Goal: Task Accomplishment & Management: Use online tool/utility

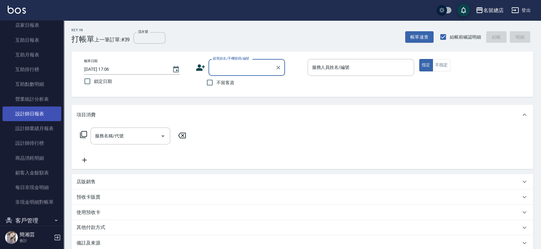
scroll to position [102, 0]
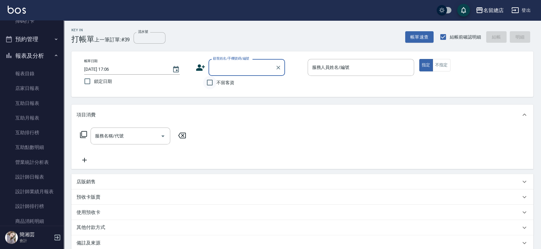
click at [215, 80] on input "不留客資" at bounding box center [209, 82] width 13 height 13
checkbox input "true"
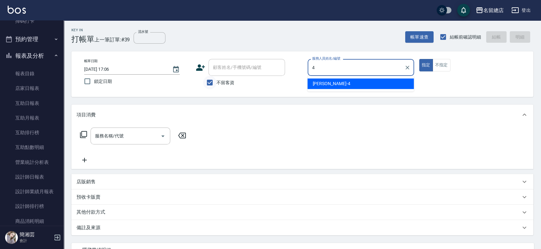
type input "[PERSON_NAME]-4"
type button "true"
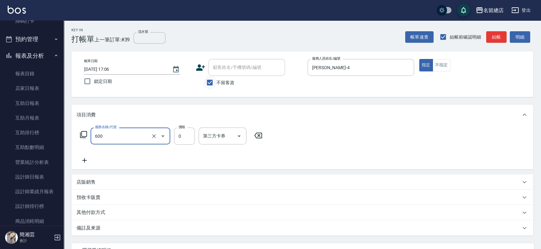
type input "洗髮(免費)(600)"
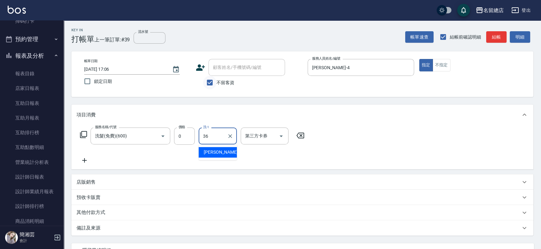
type input "[PERSON_NAME]-36"
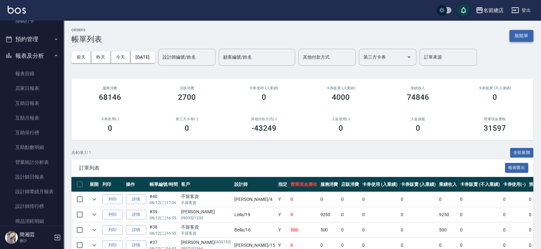
click at [520, 33] on button "新開單" at bounding box center [522, 36] width 24 height 12
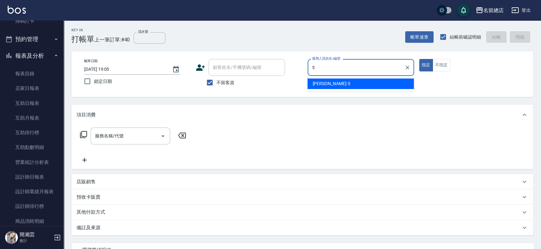
type input "[PERSON_NAME]-5"
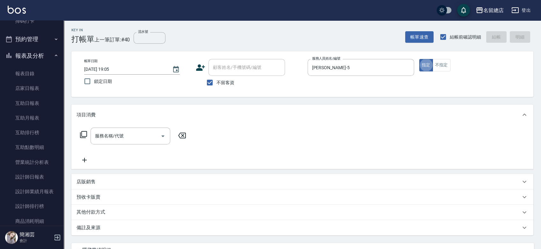
type button "true"
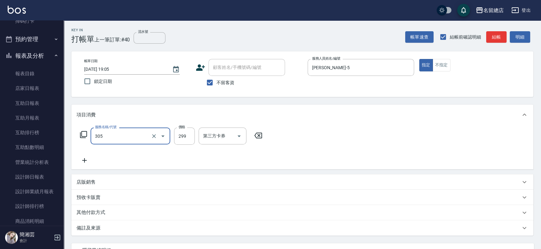
type input "剪髮(305)"
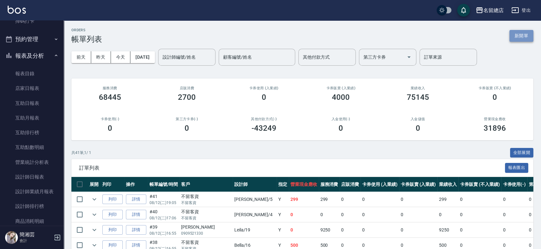
click at [519, 37] on button "新開單" at bounding box center [522, 36] width 24 height 12
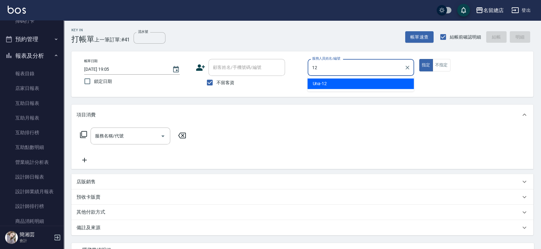
type input "Una-12"
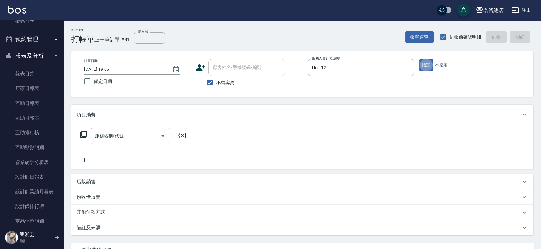
type button "true"
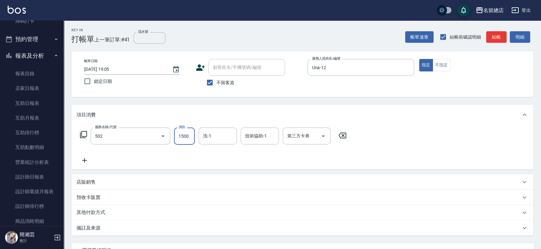
type input "染髮1500以上(502)"
type input "2500"
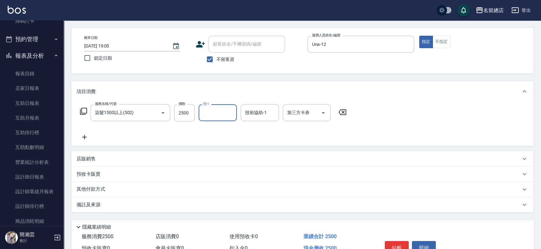
scroll to position [35, 0]
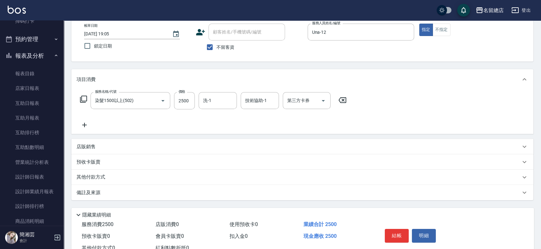
click at [103, 145] on div "店販銷售" at bounding box center [299, 147] width 444 height 7
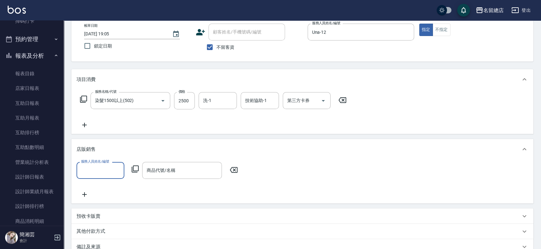
scroll to position [0, 0]
type input "Una-12"
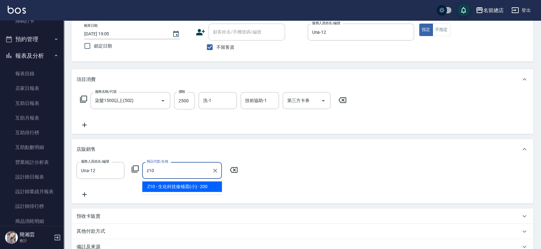
type input "生化科技修補霜(小)"
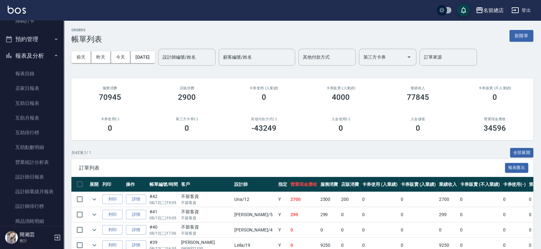
click at [526, 37] on button "新開單" at bounding box center [522, 36] width 24 height 12
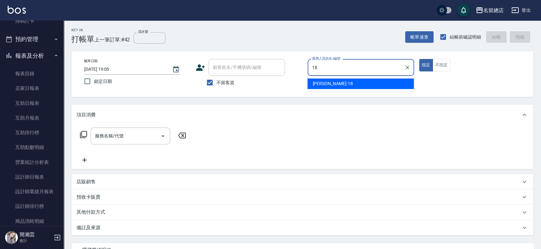
type input "[PERSON_NAME]-18"
type button "true"
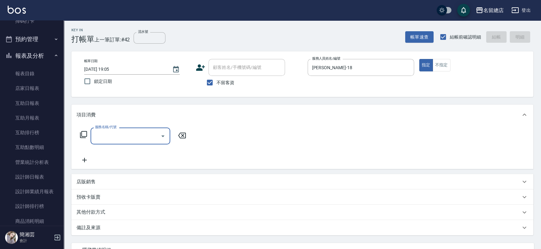
type input "5"
type input "陶溫3000以上(213)"
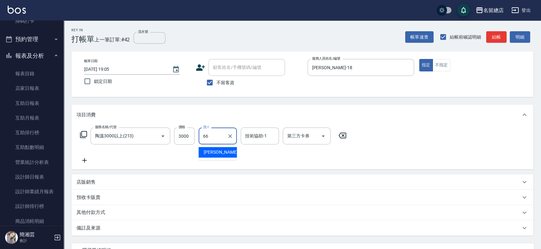
type input "[PERSON_NAME]-66"
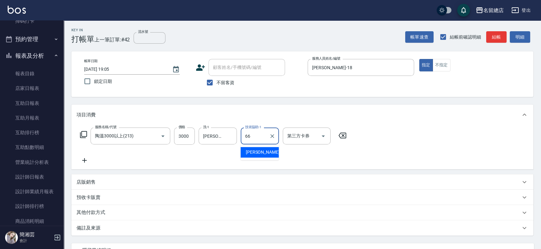
type input "[PERSON_NAME]-66"
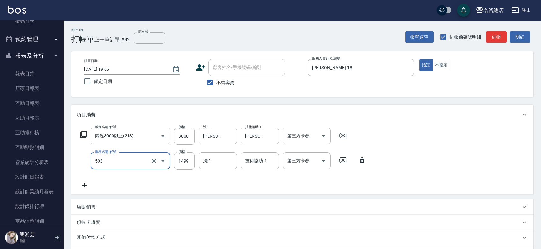
type input "染髮1000~1499(503)"
type input "1000"
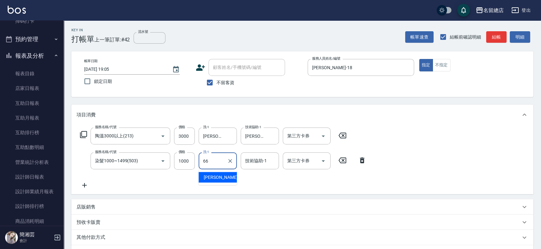
type input "[PERSON_NAME]-66"
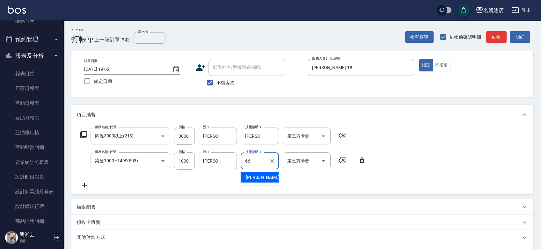
type input "[PERSON_NAME]-66"
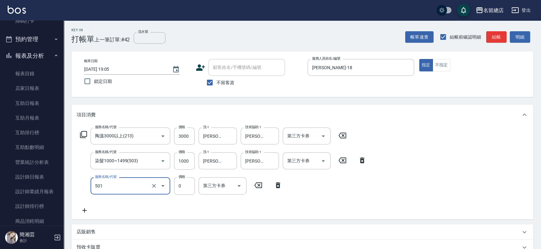
type input "2段蓋卡1300以上(501)"
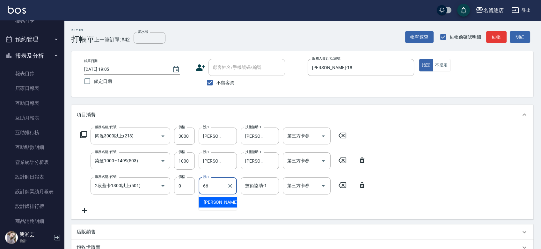
type input "[PERSON_NAME]-66"
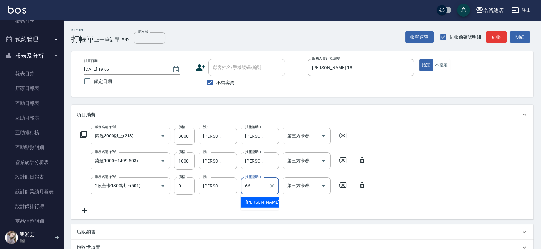
type input "[PERSON_NAME]-66"
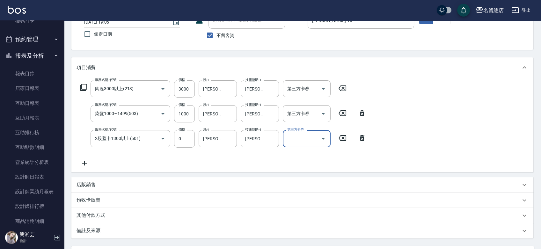
scroll to position [106, 0]
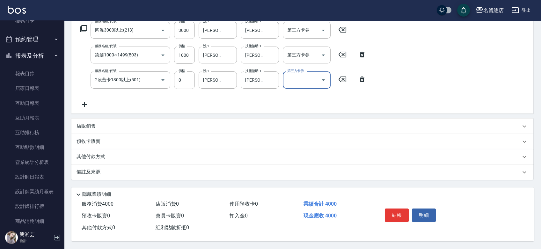
click at [128, 125] on div "店販銷售" at bounding box center [299, 126] width 444 height 7
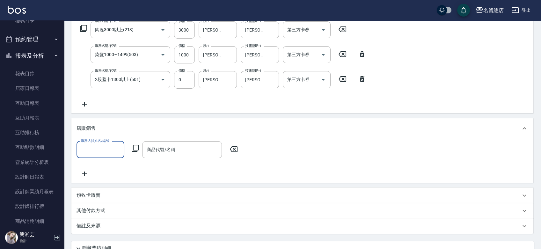
scroll to position [0, 0]
type input "[PERSON_NAME]-18"
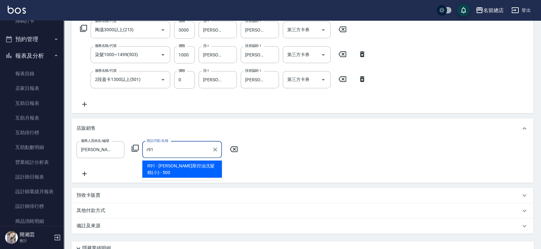
type input "[PERSON_NAME]斯控油洗髮精(小)"
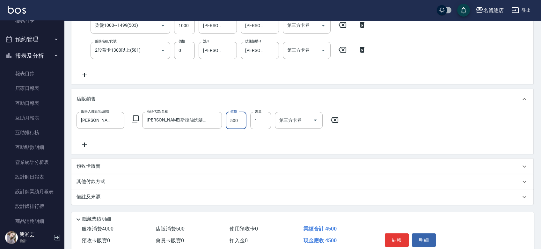
scroll to position [162, 0]
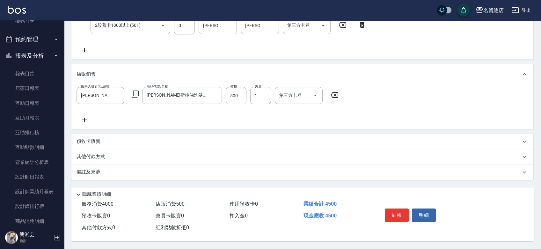
click at [92, 155] on p "其他付款方式" at bounding box center [93, 156] width 32 height 7
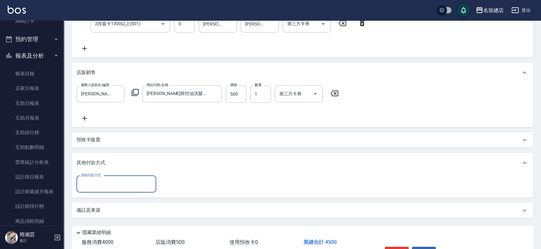
scroll to position [0, 0]
click at [102, 179] on input "其他付款方式" at bounding box center [116, 184] width 74 height 11
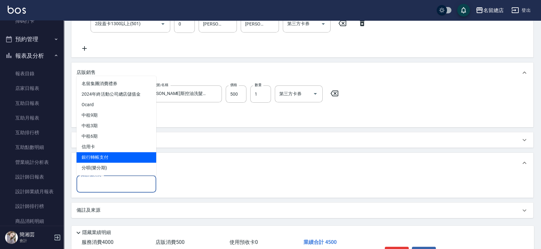
click at [104, 154] on span "銀行轉帳支付" at bounding box center [117, 157] width 80 height 11
type input "銀行轉帳支付"
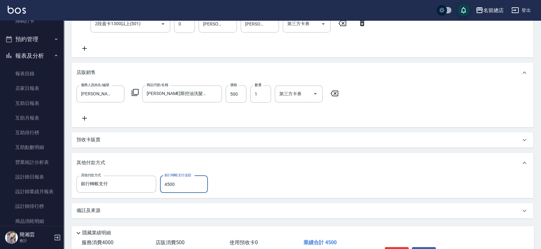
type input "4500"
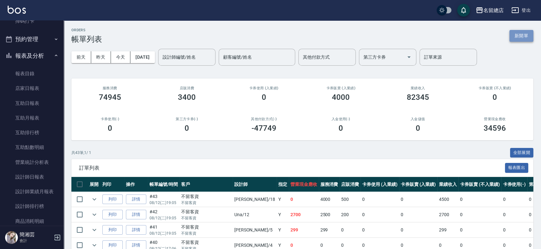
click at [525, 35] on button "新開單" at bounding box center [522, 36] width 24 height 12
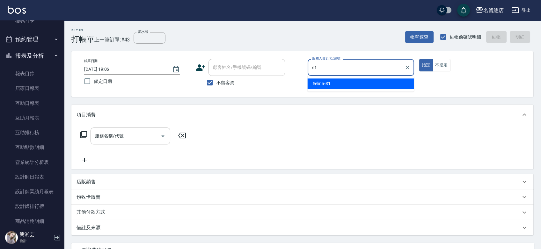
type input "Selina-S1"
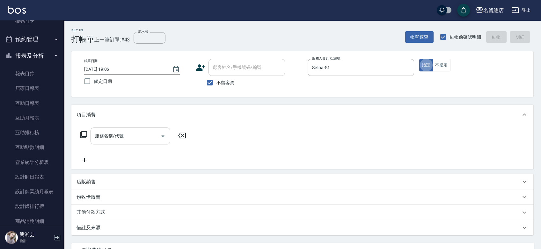
type button "true"
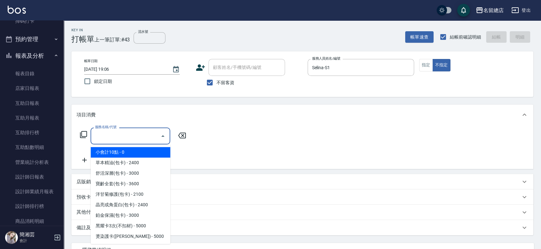
click at [129, 141] on input "服務名稱/代號" at bounding box center [125, 135] width 64 height 11
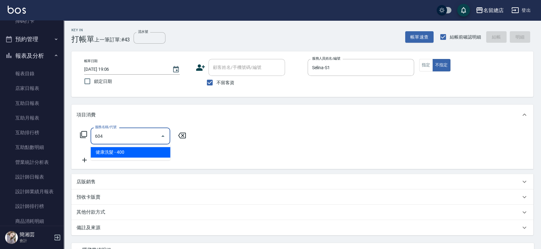
type input "健康洗髮(604)"
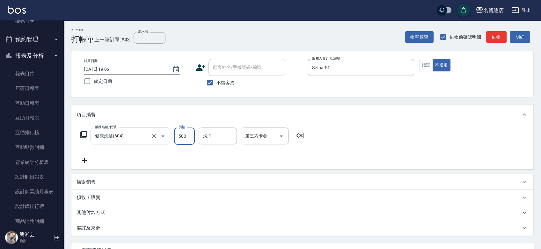
type input "500"
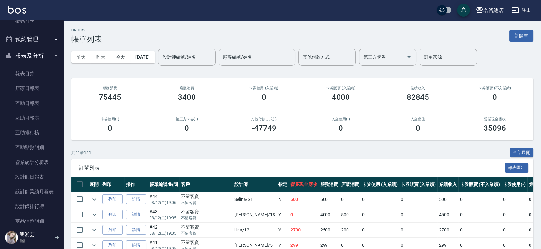
drag, startPoint x: 507, startPoint y: 29, endPoint x: 512, endPoint y: 29, distance: 4.8
click at [509, 29] on div "ORDERS 帳單列表 新開單" at bounding box center [302, 36] width 462 height 16
click at [526, 36] on button "新開單" at bounding box center [522, 36] width 24 height 12
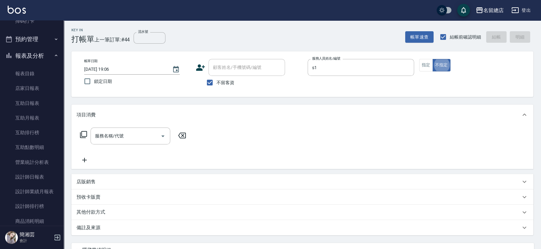
type input "Selina-S1"
type button "false"
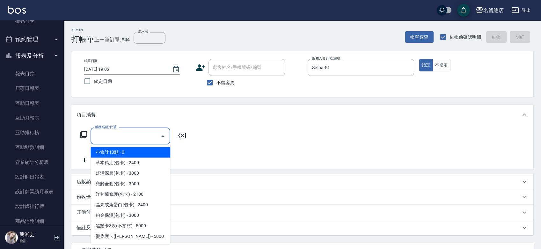
click at [143, 136] on input "服務名稱/代號" at bounding box center [125, 135] width 64 height 11
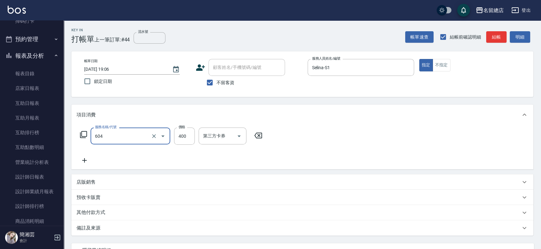
type input "健康洗髮(604)"
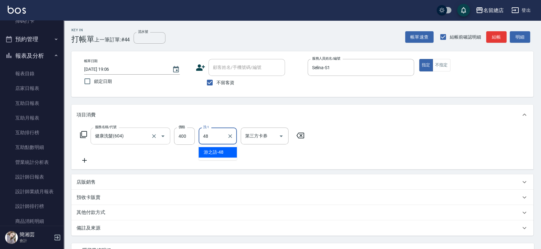
type input "游之語-48"
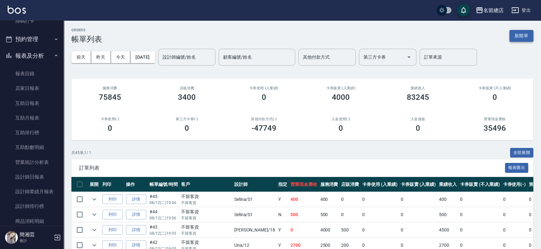
click at [522, 34] on button "新開單" at bounding box center [522, 36] width 24 height 12
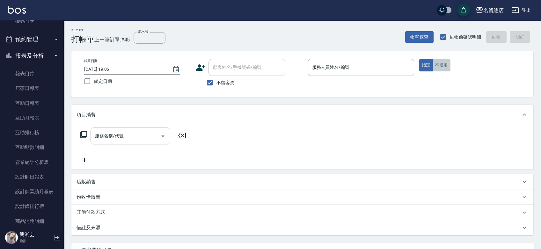
click at [444, 67] on button "不指定" at bounding box center [442, 65] width 18 height 12
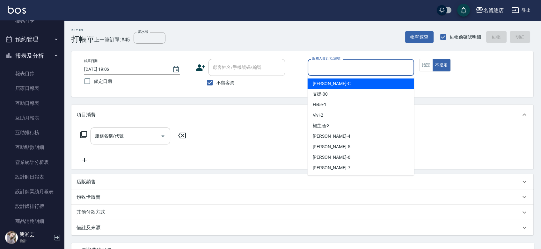
click at [388, 65] on input "服務人員姓名/編號" at bounding box center [361, 67] width 101 height 11
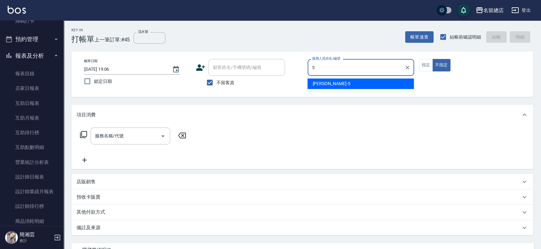
type input "[PERSON_NAME]-5"
type button "false"
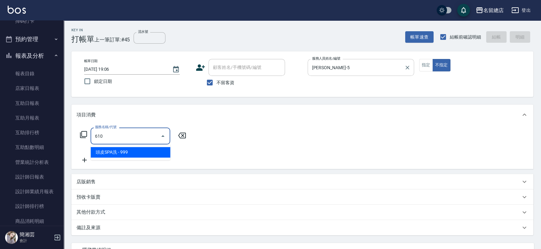
type input "頭皮SPA洗(610)"
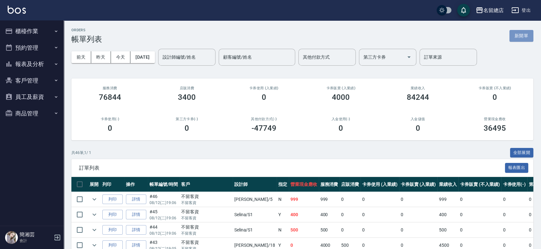
click at [519, 38] on button "新開單" at bounding box center [522, 36] width 24 height 12
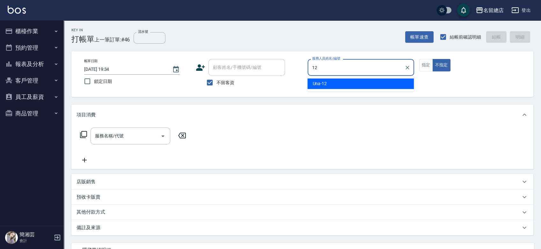
type input "Una-12"
type button "false"
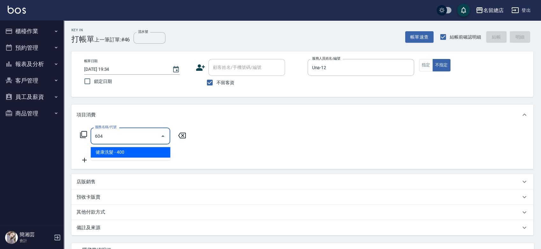
type input "健康洗髮(604)"
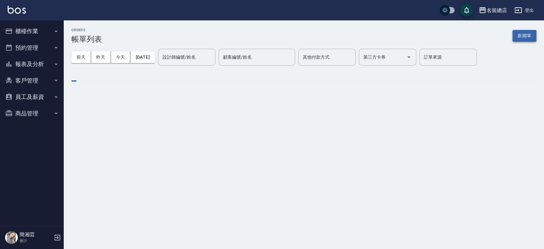
click at [525, 34] on button "新開單" at bounding box center [525, 36] width 24 height 12
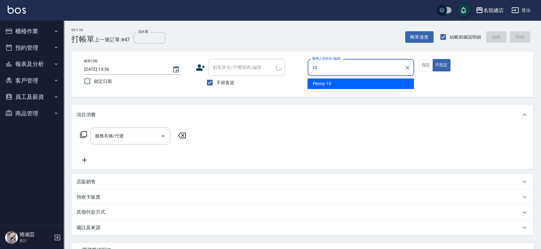
type input "Penny-10"
type button "false"
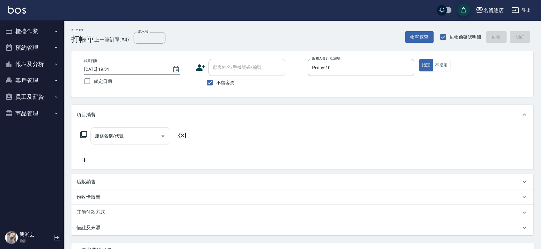
click at [120, 131] on input "服務名稱/代號" at bounding box center [125, 135] width 64 height 11
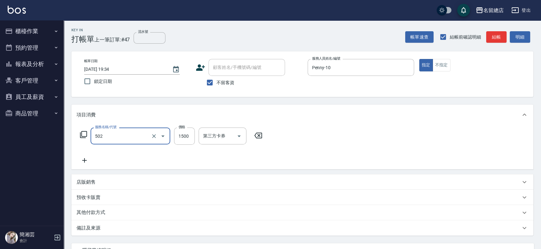
type input "染髮1500以上(502)"
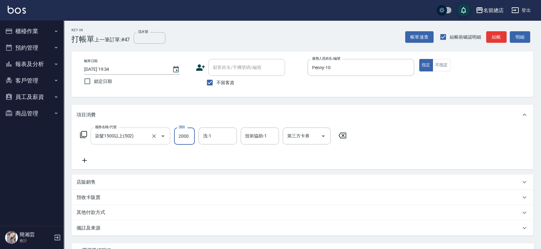
type input "2000"
type input "陳予歆-28"
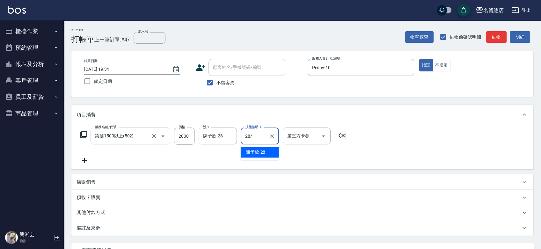
type input "28/"
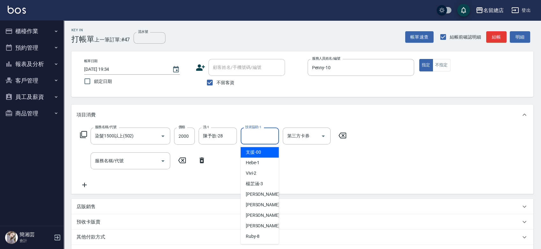
click at [252, 136] on input "技術協助-1" at bounding box center [260, 135] width 33 height 11
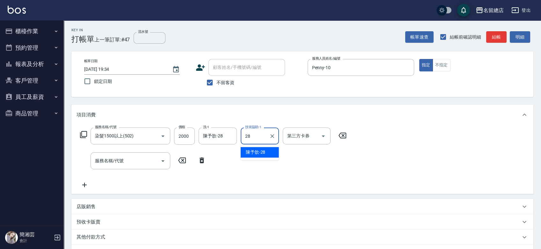
type input "陳予歆-28"
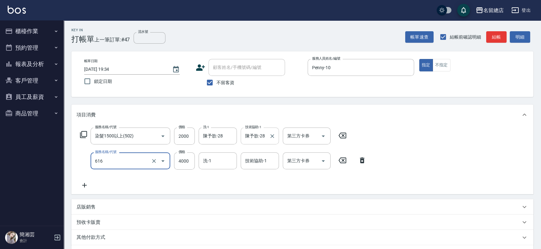
type input "自備接髮(616)"
type input "3899"
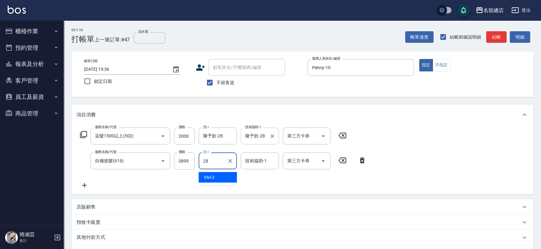
type input "陳予歆-28"
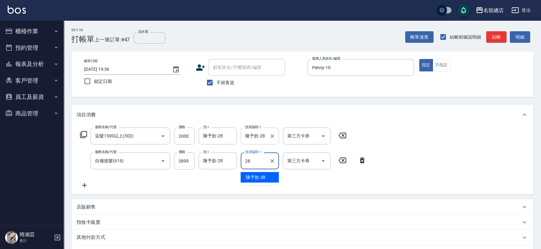
type input "陳予歆-28"
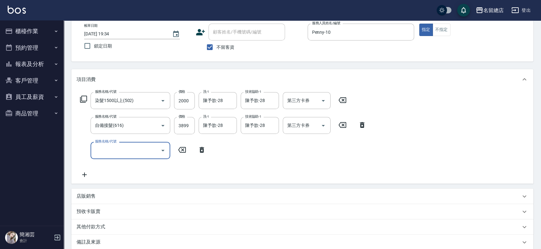
scroll to position [106, 0]
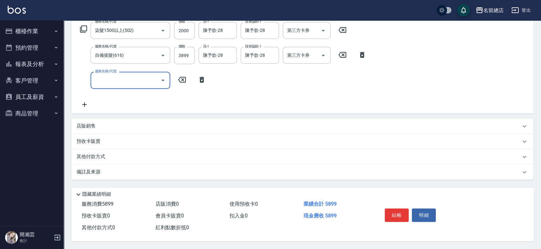
click at [88, 153] on p "其他付款方式" at bounding box center [93, 156] width 32 height 7
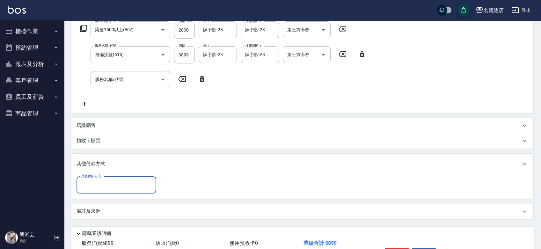
scroll to position [0, 0]
drag, startPoint x: 96, startPoint y: 178, endPoint x: 97, endPoint y: 172, distance: 6.1
click at [97, 178] on div "其他付款方式 其他付款方式" at bounding box center [117, 185] width 80 height 17
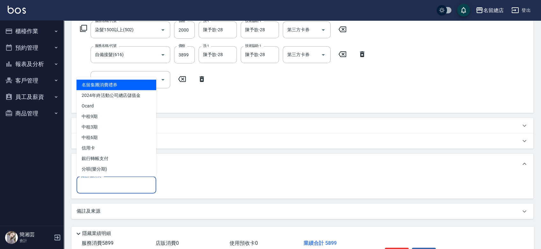
click at [93, 186] on input "其他付款方式" at bounding box center [116, 185] width 74 height 11
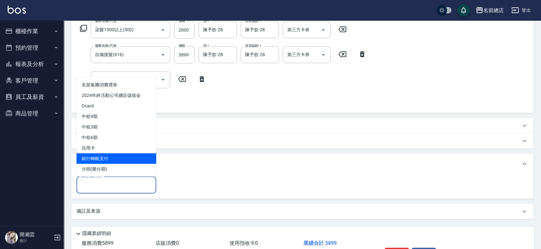
click at [92, 155] on span "銀行轉帳支付" at bounding box center [117, 158] width 80 height 11
type input "銀行轉帳支付"
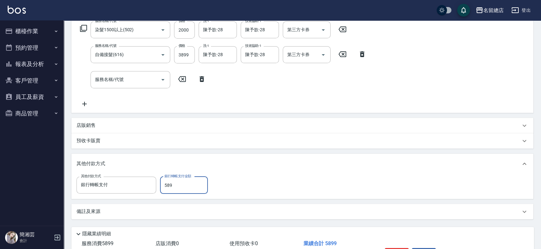
type input "5899"
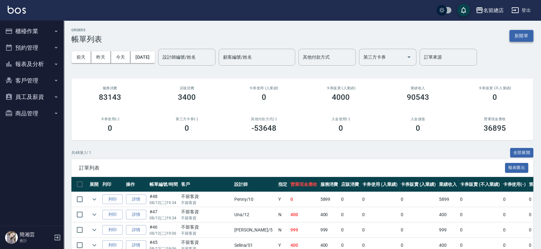
click at [523, 34] on button "新開單" at bounding box center [522, 36] width 24 height 12
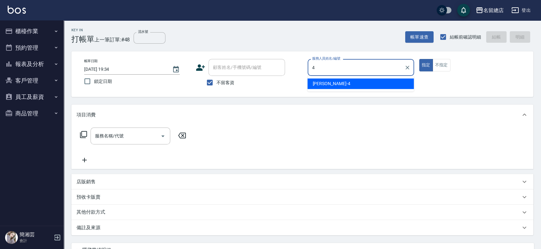
type input "[PERSON_NAME]-4"
type button "true"
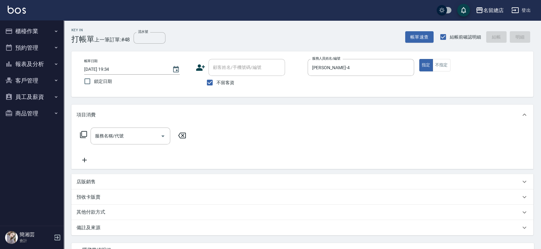
click at [225, 82] on span "不留客資" at bounding box center [226, 82] width 18 height 7
click at [217, 82] on input "不留客資" at bounding box center [209, 82] width 13 height 13
checkbox input "false"
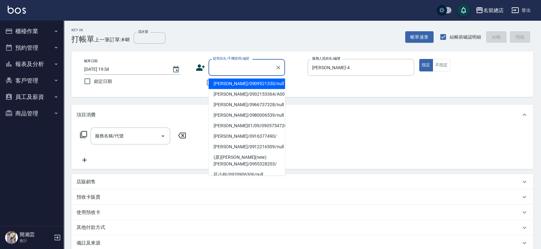
click at [237, 71] on input "顧客姓名/手機號碼/編號" at bounding box center [241, 67] width 61 height 11
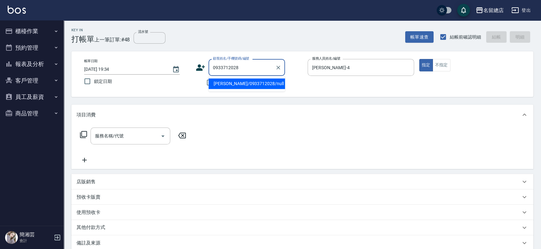
type input "陳麗心/0933712028/null"
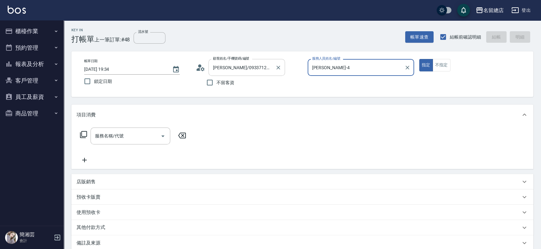
click at [419, 59] on button "指定" at bounding box center [426, 65] width 14 height 12
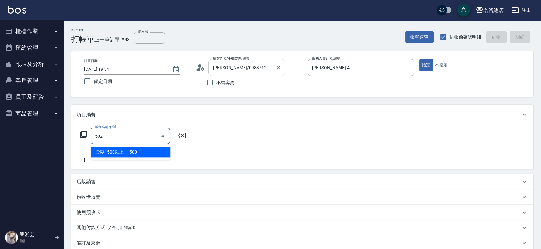
type input "染髮1500以上(502)"
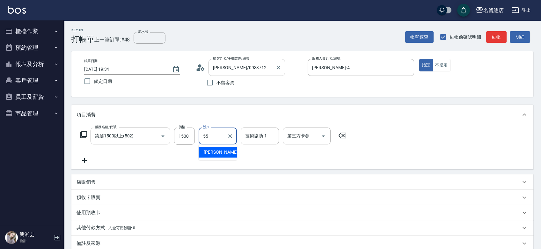
type input "張育婷-55"
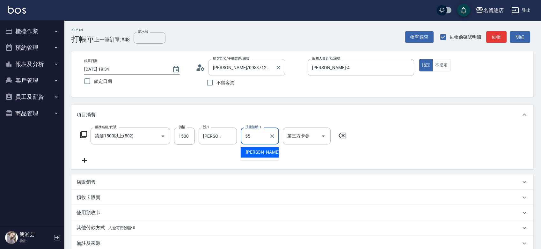
type input "張育婷-55"
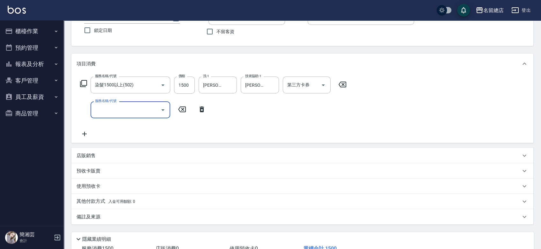
scroll to position [35, 0]
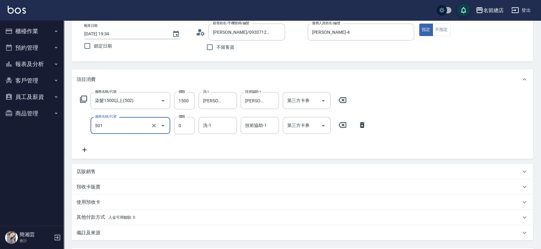
type input "2段蓋卡1300以上(501)"
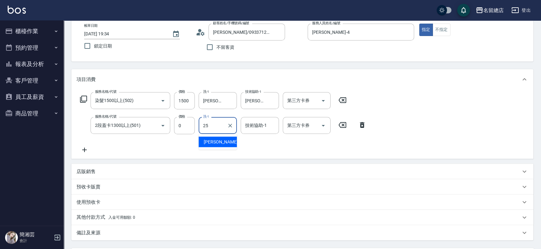
type input "王娟-25"
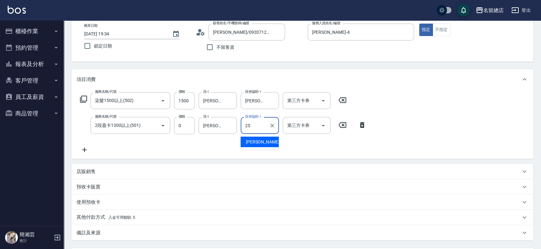
type input "王娟-25"
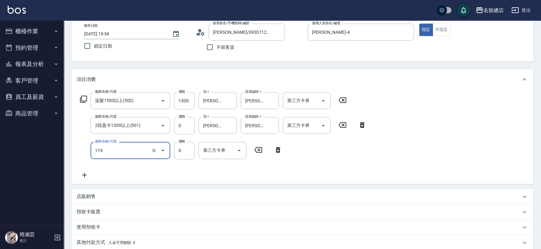
type input "頭皮蓋卡5點(119)"
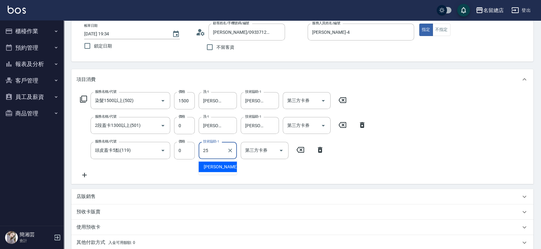
type input "王娟-25"
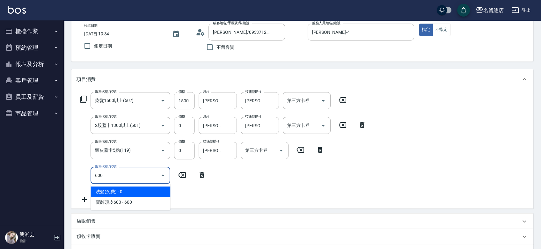
type input "洗髮(免費)(600)"
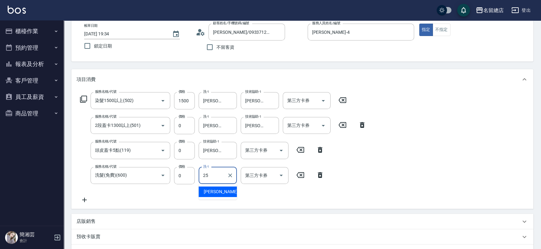
type input "王娟-25"
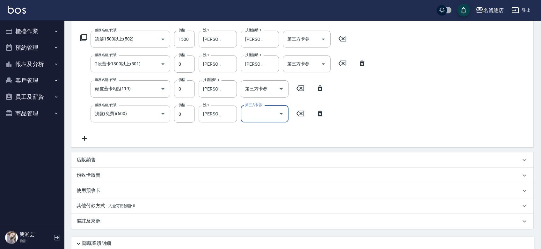
scroll to position [148, 0]
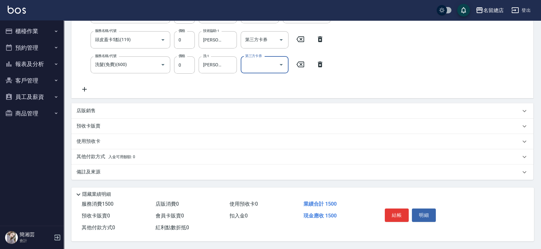
click at [101, 125] on div "預收卡販賣" at bounding box center [299, 126] width 444 height 7
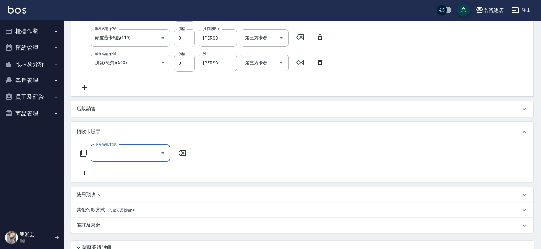
scroll to position [0, 0]
type input "二段自備卡(407)"
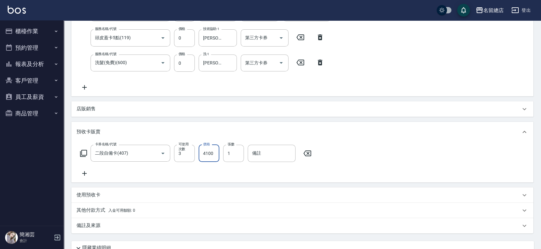
type input "4100"
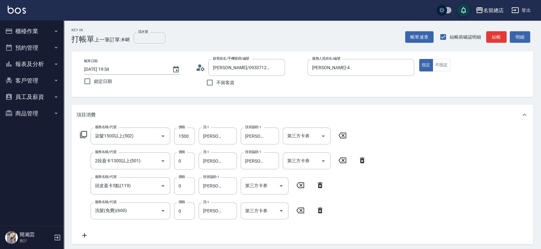
type input "9122"
click at [147, 38] on input "流水號" at bounding box center [150, 37] width 32 height 11
type input "9122"
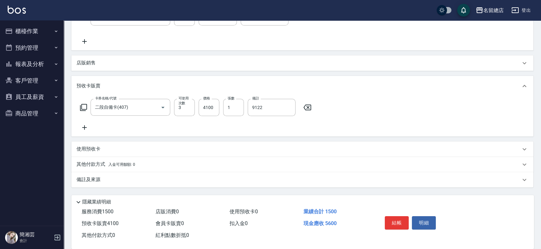
scroll to position [203, 0]
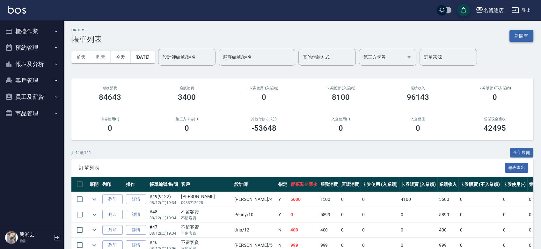
click at [522, 34] on button "新開單" at bounding box center [522, 36] width 24 height 12
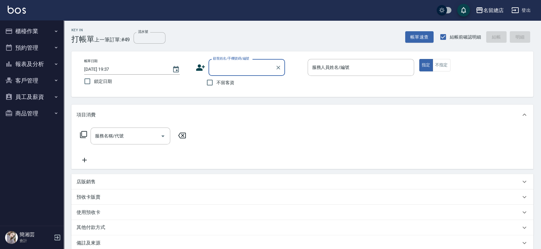
click at [226, 84] on span "不留客資" at bounding box center [226, 82] width 18 height 7
click at [217, 84] on input "不留客資" at bounding box center [209, 82] width 13 height 13
checkbox input "true"
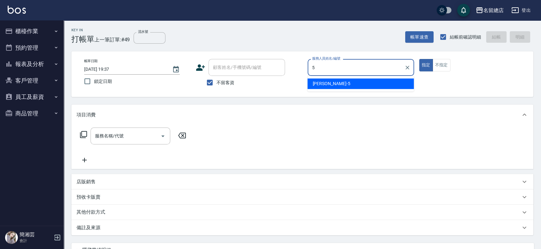
type input "[PERSON_NAME]-5"
type button "true"
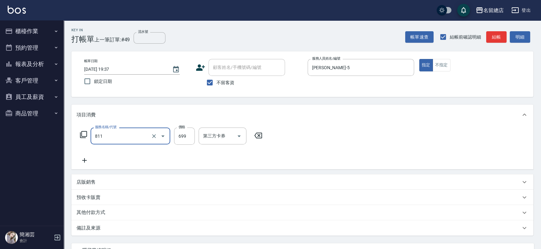
type input "洗+剪(811)"
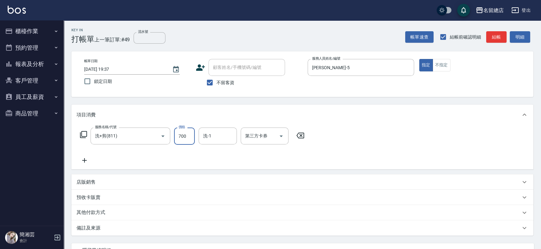
type input "700"
type input "[PERSON_NAME]-36"
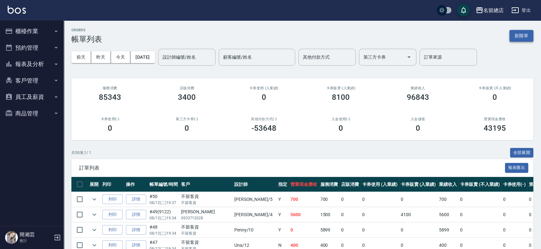
click at [527, 35] on button "新開單" at bounding box center [522, 36] width 24 height 12
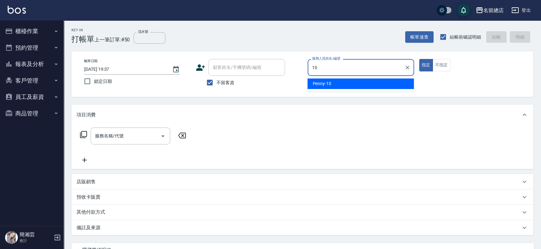
type input "Penny-10"
type button "true"
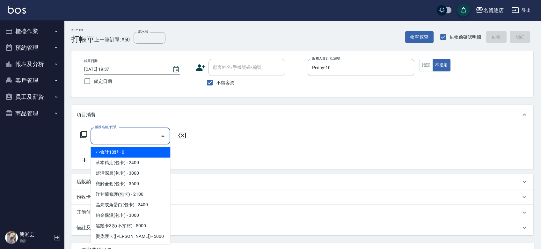
drag, startPoint x: 105, startPoint y: 137, endPoint x: 102, endPoint y: 139, distance: 3.4
click at [104, 137] on input "服務名稱/代號" at bounding box center [125, 135] width 64 height 11
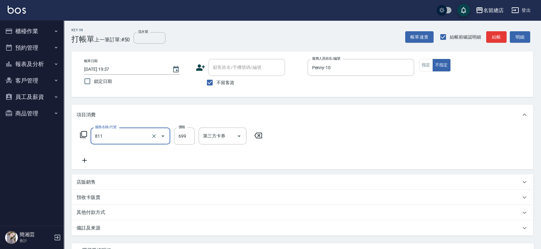
type input "洗+剪(811)"
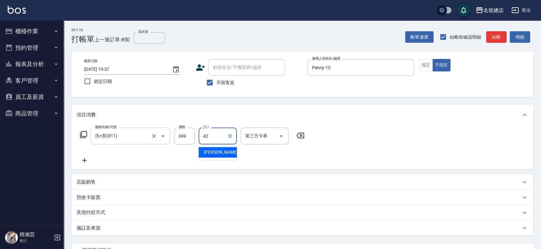
type input "ANGEL-42"
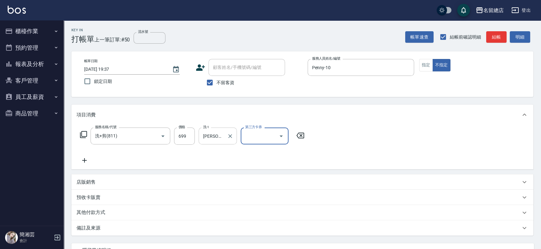
click at [211, 135] on input "ANGEL-42" at bounding box center [213, 135] width 23 height 11
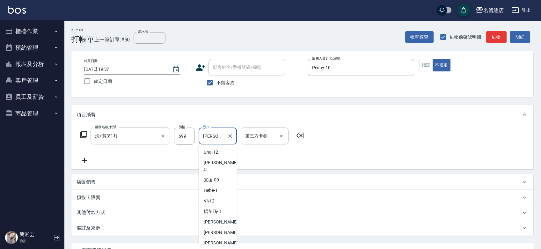
scroll to position [250, 0]
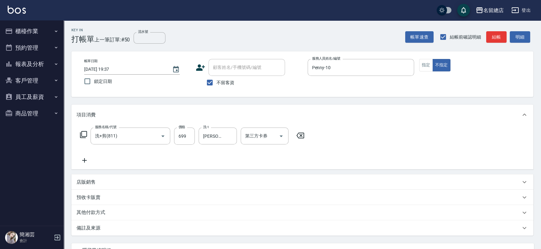
click at [298, 214] on div "其他付款方式" at bounding box center [299, 212] width 444 height 7
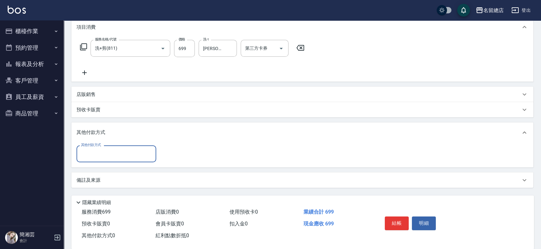
scroll to position [98, 0]
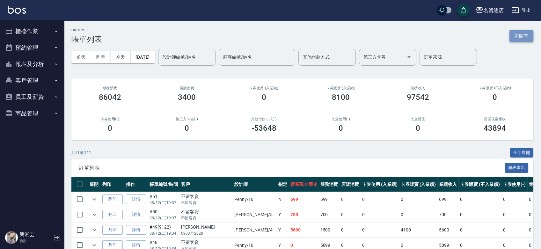
click at [531, 41] on button "新開單" at bounding box center [522, 36] width 24 height 12
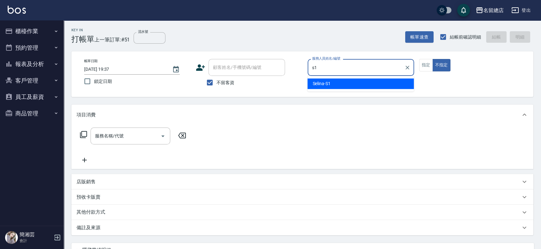
type input "Selina-S1"
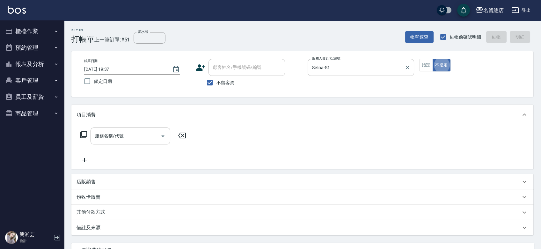
type button "false"
click at [119, 132] on div "服務名稱/代號 服務名稱/代號" at bounding box center [131, 136] width 80 height 17
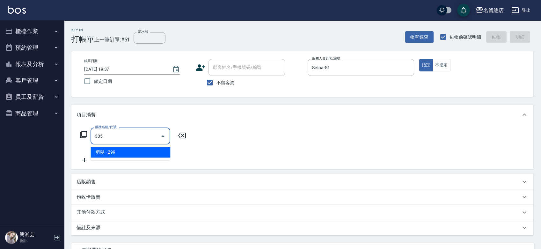
type input "剪髮(305)"
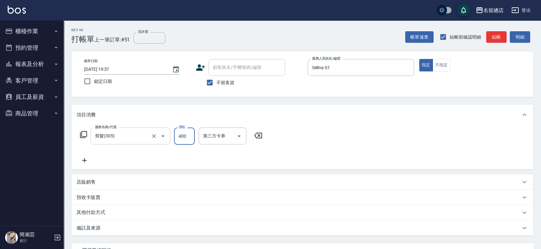
type input "400"
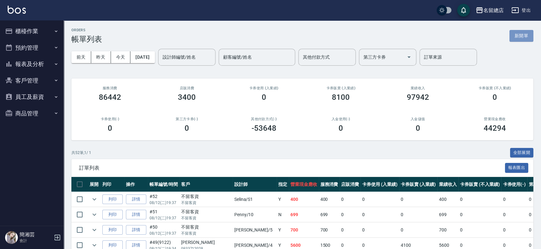
click at [516, 40] on button "新開單" at bounding box center [522, 36] width 24 height 12
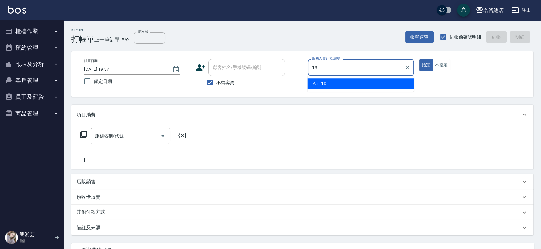
type input "Alin-13"
type button "true"
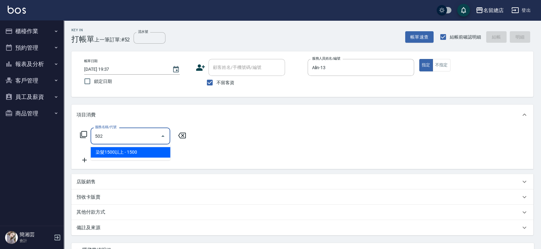
type input "染髮1500以上(502)"
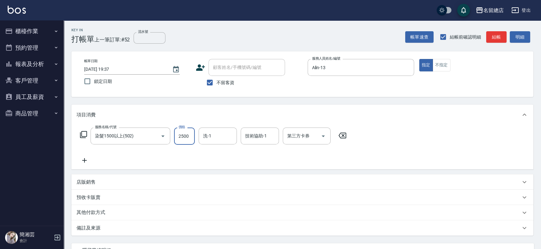
type input "2500"
type input "陳鳳儀-35"
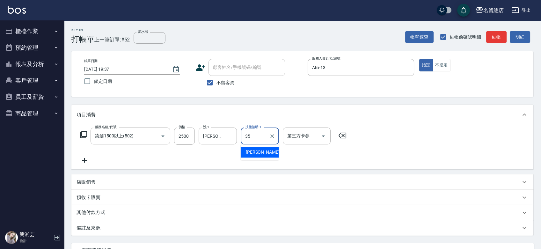
type input "陳鳳儀-35"
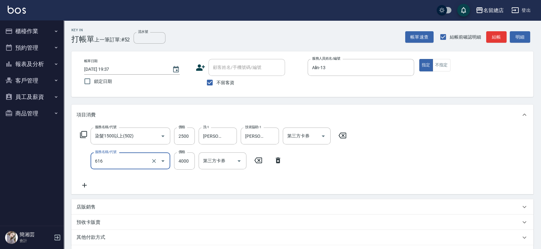
type input "自備接髮(616)"
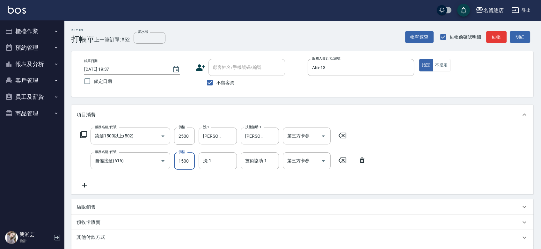
type input "1500"
type input "陳鳳儀-35"
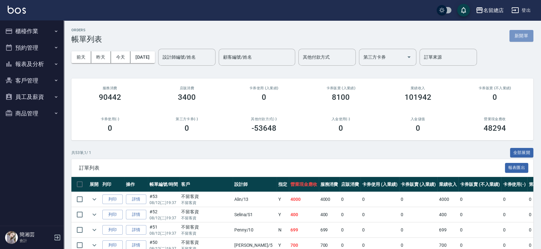
click at [529, 39] on button "新開單" at bounding box center [522, 36] width 24 height 12
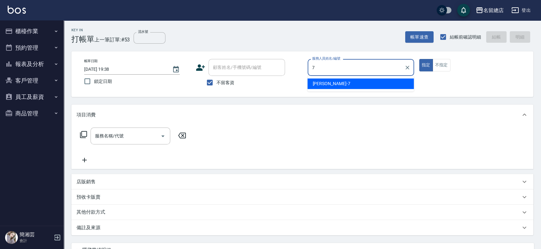
type input "Mick-7"
type button "true"
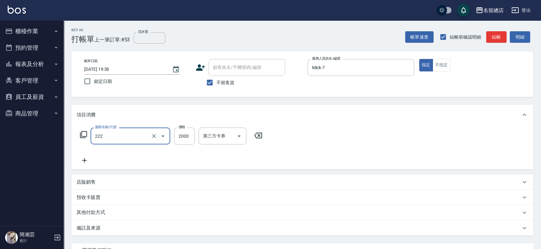
type input "燙髮2000以上(222)"
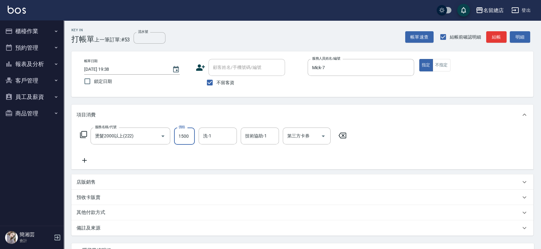
type input "1500"
type input "黃楚云-34"
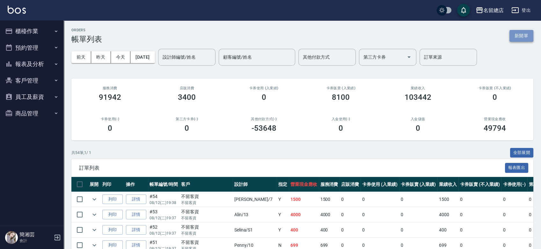
click at [527, 31] on button "新開單" at bounding box center [522, 36] width 24 height 12
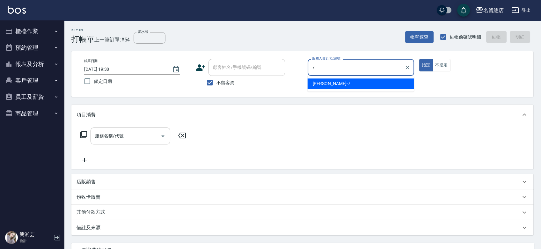
type input "Mick-7"
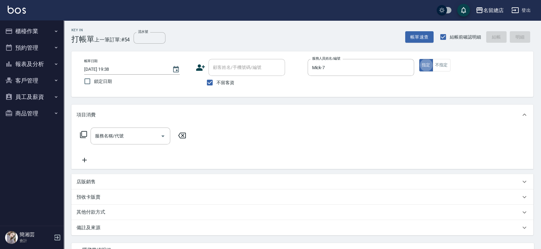
type button "true"
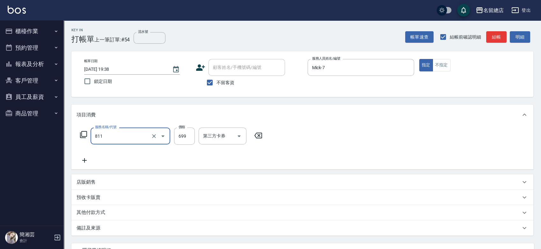
type input "洗+剪(811)"
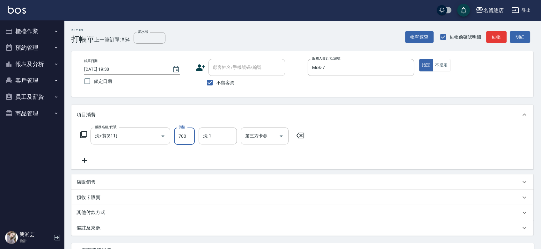
type input "700"
type input "黃楚云-34"
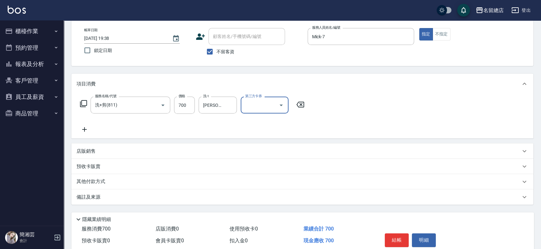
scroll to position [58, 0]
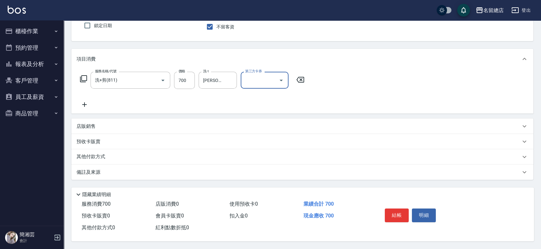
click at [92, 156] on p "其他付款方式" at bounding box center [93, 156] width 32 height 7
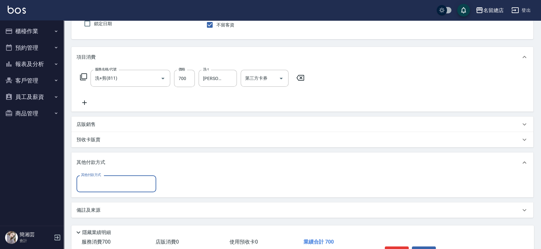
scroll to position [0, 0]
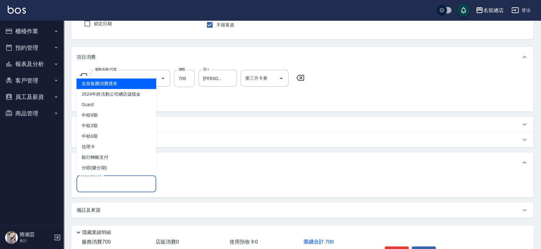
click at [99, 187] on input "其他付款方式" at bounding box center [116, 183] width 74 height 11
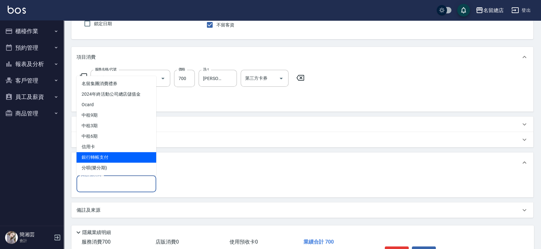
click at [90, 154] on span "銀行轉帳支付" at bounding box center [117, 157] width 80 height 11
type input "銀行轉帳支付"
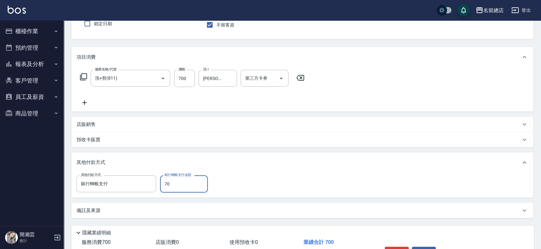
type input "700"
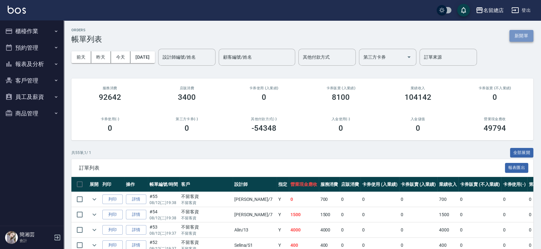
click at [512, 35] on button "新開單" at bounding box center [522, 36] width 24 height 12
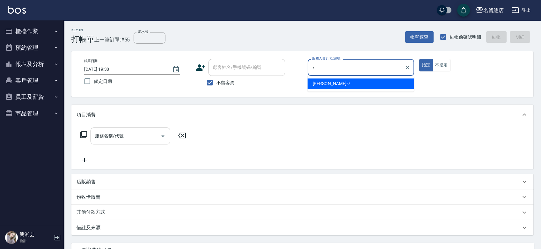
type input "7"
type button "true"
type input "Mick-7"
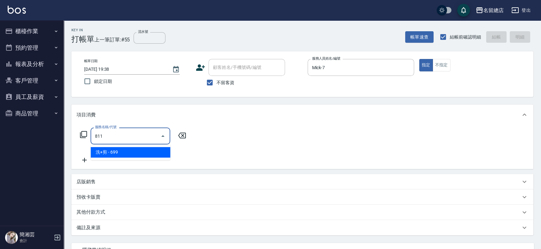
type input "洗+剪(811)"
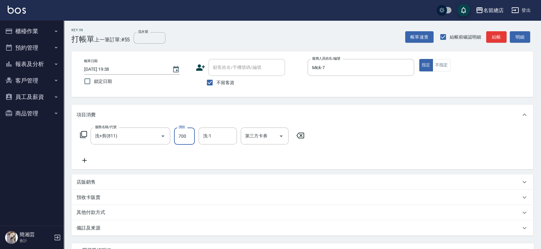
type input "700"
type input "黃楚云-34"
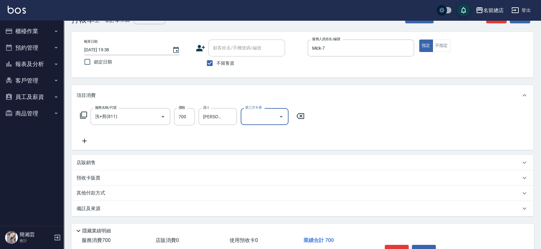
scroll to position [58, 0]
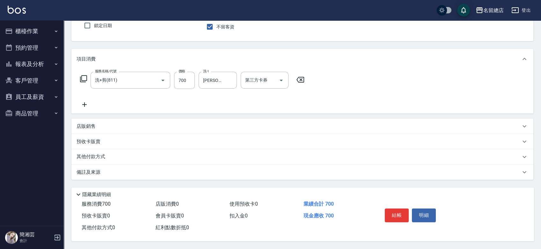
click at [97, 157] on p "其他付款方式" at bounding box center [93, 156] width 32 height 7
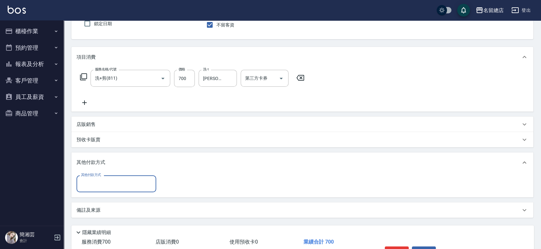
scroll to position [0, 0]
click at [104, 190] on div "其他付款方式" at bounding box center [117, 183] width 80 height 17
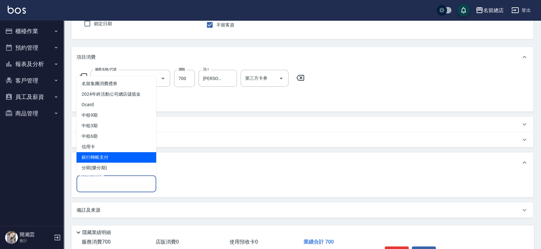
click at [96, 158] on span "銀行轉帳支付" at bounding box center [117, 157] width 80 height 11
type input "銀行轉帳支付"
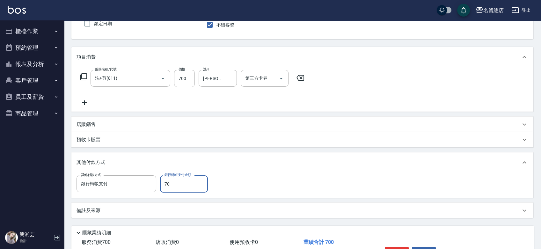
type input "700"
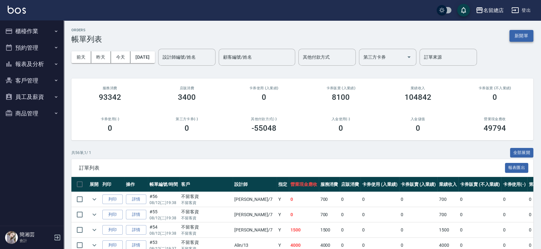
click at [521, 30] on button "新開單" at bounding box center [522, 36] width 24 height 12
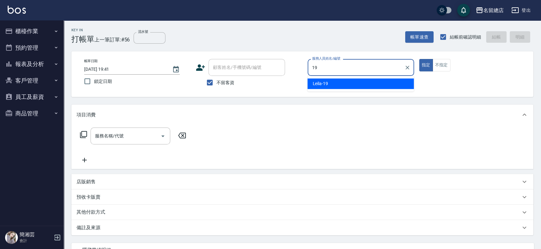
type input "Leila-19"
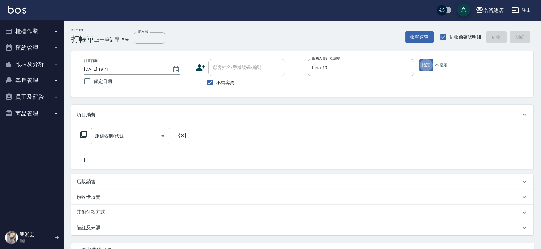
type button "true"
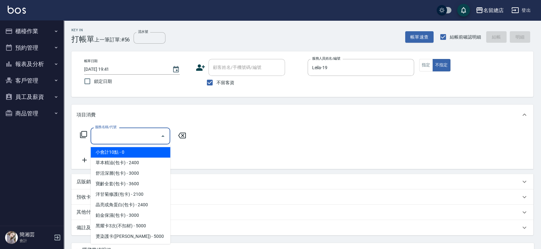
click at [139, 134] on input "服務名稱/代號" at bounding box center [125, 135] width 64 height 11
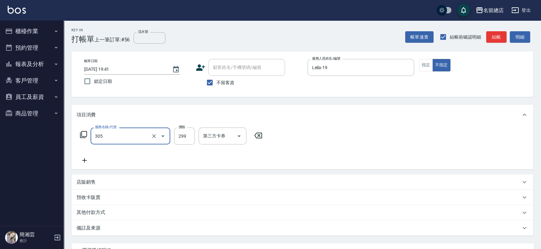
type input "剪髮(305)"
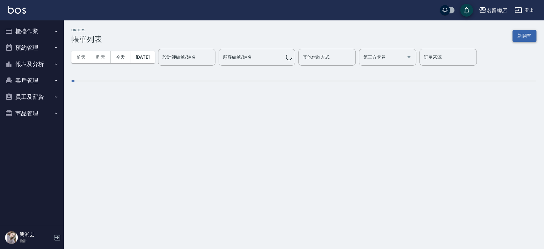
click at [525, 35] on button "新開單" at bounding box center [525, 36] width 24 height 12
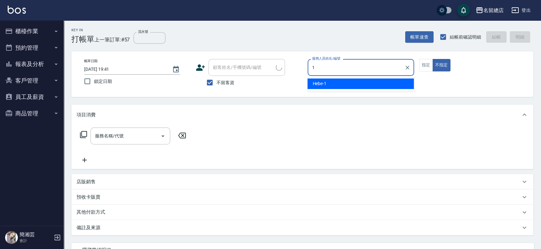
type input "Hebe-1"
type button "false"
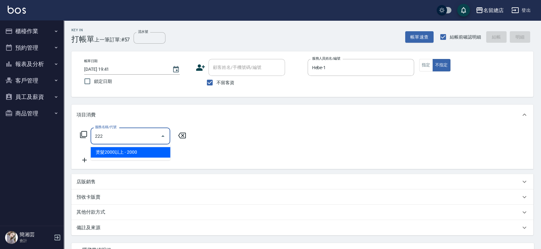
type input "燙髮2000以上(222)"
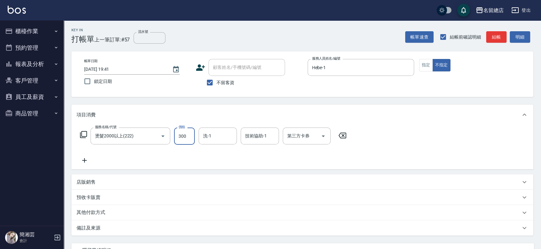
type input "3000"
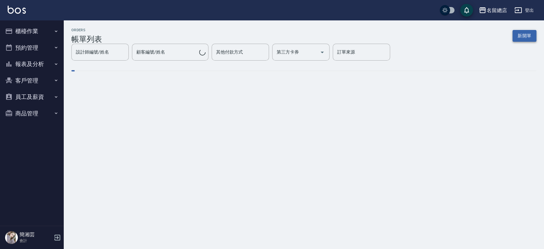
click at [525, 37] on button "新開單" at bounding box center [525, 36] width 24 height 12
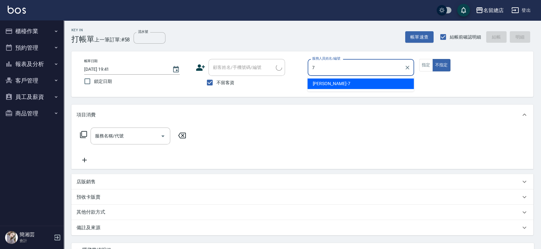
type input "Mick-7"
type button "false"
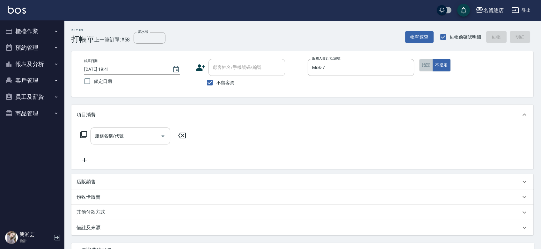
click at [430, 62] on button "指定" at bounding box center [426, 65] width 14 height 12
click at [118, 136] on input "服務名稱/代號" at bounding box center [125, 135] width 64 height 11
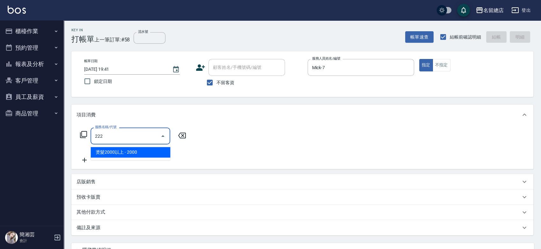
type input "燙髮2000以上(222)"
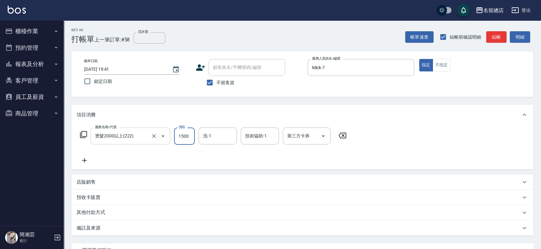
type input "1500"
type input "黃楚云-34"
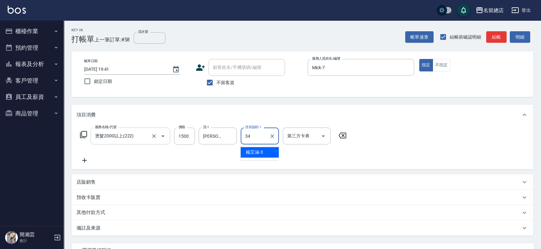
type input "黃楚云-34"
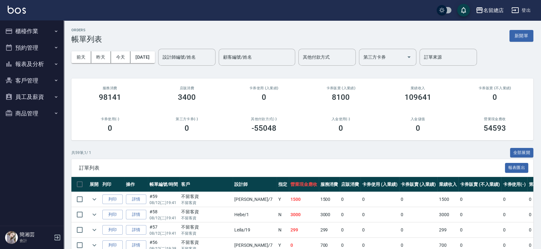
click at [518, 29] on div "ORDERS 帳單列表 新開單" at bounding box center [302, 36] width 462 height 16
click at [515, 35] on button "新開單" at bounding box center [522, 36] width 24 height 12
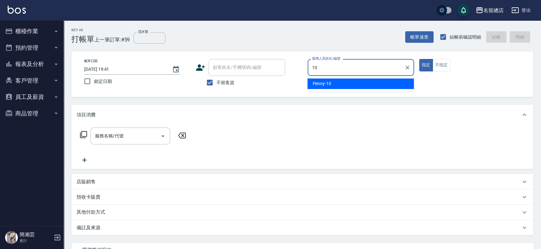
type input "Penny-10"
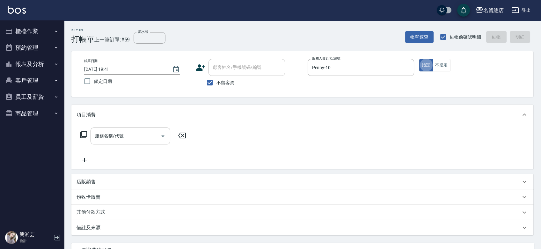
type button "true"
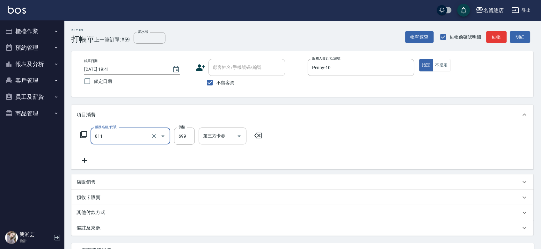
type input "洗+剪(811)"
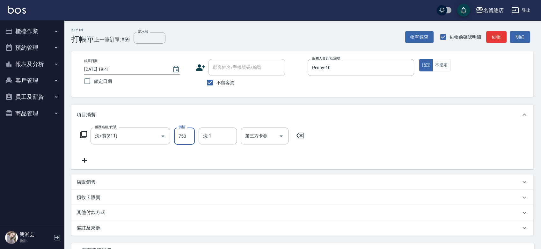
type input "750"
type input "李容榕-31"
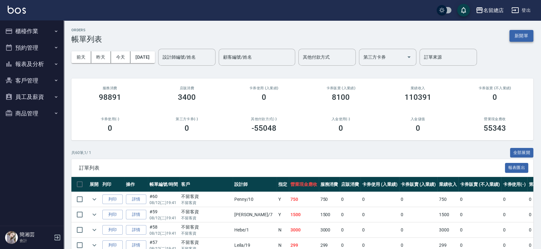
drag, startPoint x: 537, startPoint y: 30, endPoint x: 528, endPoint y: 35, distance: 10.6
click at [524, 37] on button "新開單" at bounding box center [522, 36] width 24 height 12
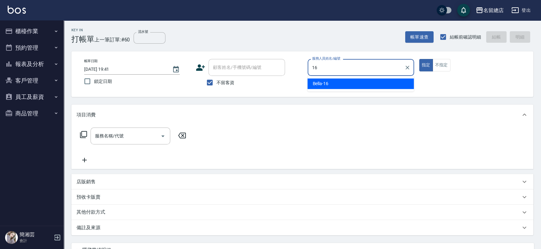
type input "Bella-16"
type button "true"
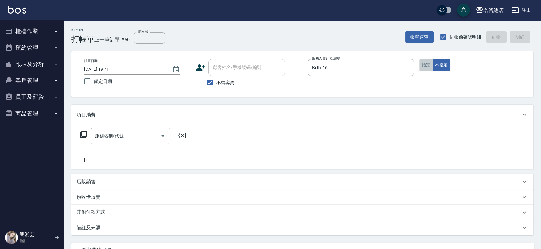
click at [428, 63] on button "指定" at bounding box center [426, 65] width 14 height 12
click at [447, 67] on button "不指定" at bounding box center [442, 65] width 18 height 12
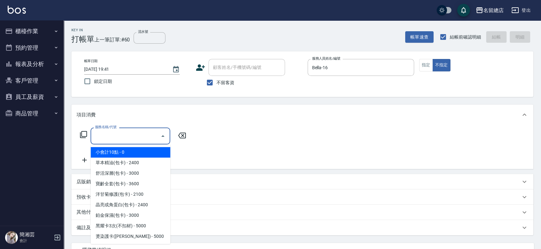
click at [141, 133] on input "服務名稱/代號" at bounding box center [125, 135] width 64 height 11
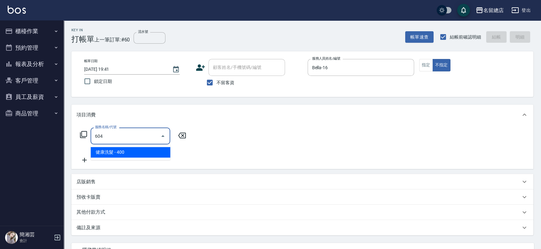
type input "健康洗髮(604)"
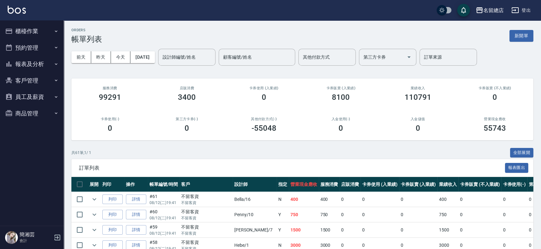
click at [528, 29] on div "ORDERS 帳單列表 新開單" at bounding box center [302, 36] width 462 height 16
click at [525, 38] on button "新開單" at bounding box center [522, 36] width 24 height 12
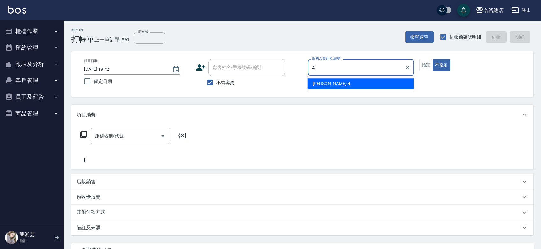
type input "[PERSON_NAME]-4"
type button "false"
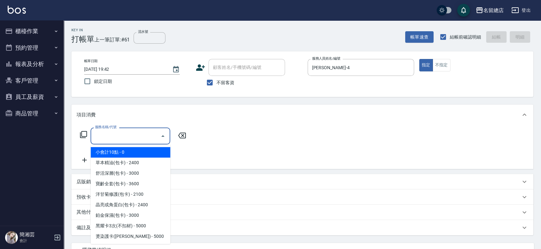
click at [127, 133] on input "服務名稱/代號" at bounding box center [125, 135] width 64 height 11
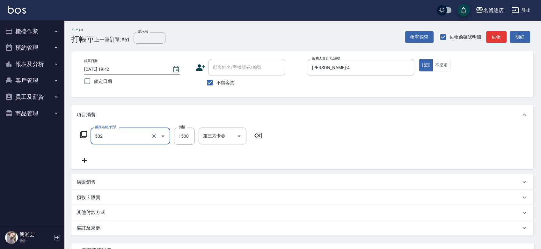
type input "染髮1500以上(502)"
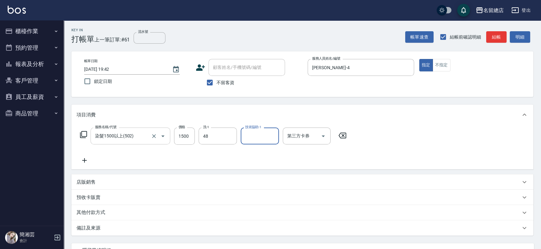
type input "游之語-48"
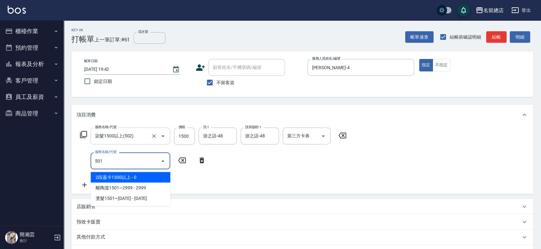
type input "2段蓋卡1300以上(501)"
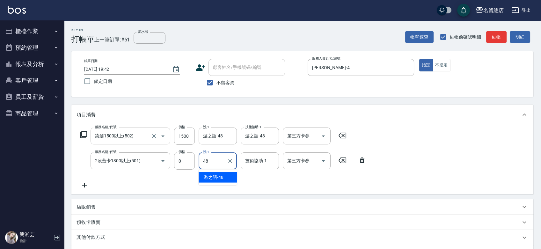
type input "游之語-48"
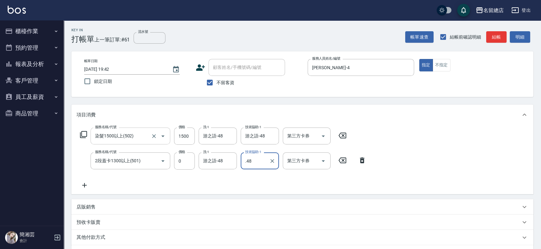
type input ".48"
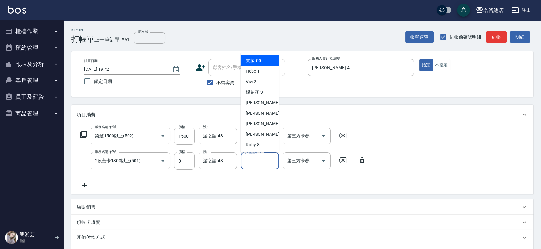
click at [256, 160] on input "技術協助-1" at bounding box center [260, 160] width 33 height 11
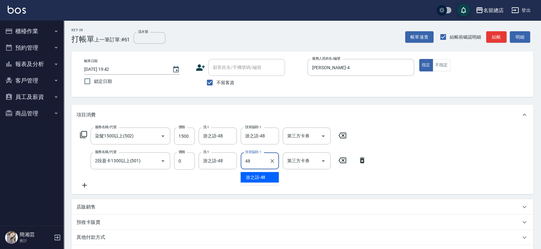
type input "游之語-48"
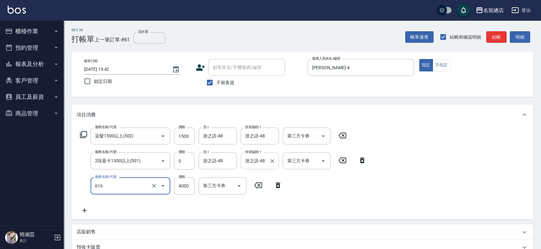
type input "自備接髮(616)"
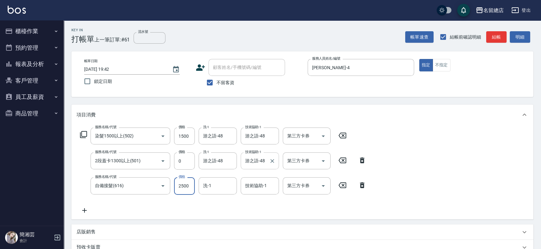
type input "2500"
type input "游之語-48"
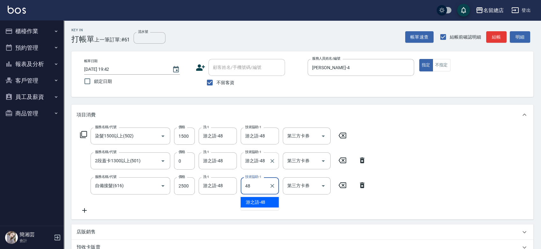
type input "游之語-48"
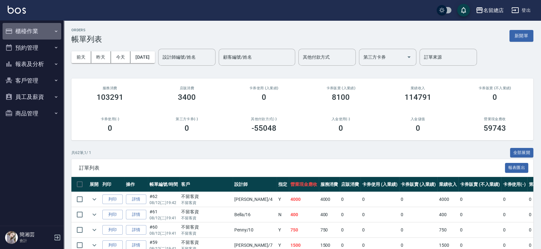
click at [26, 33] on button "櫃檯作業" at bounding box center [32, 31] width 59 height 17
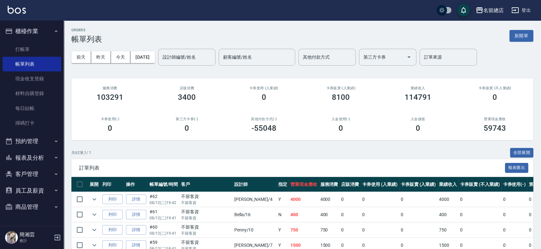
click at [26, 33] on button "櫃檯作業" at bounding box center [32, 31] width 59 height 17
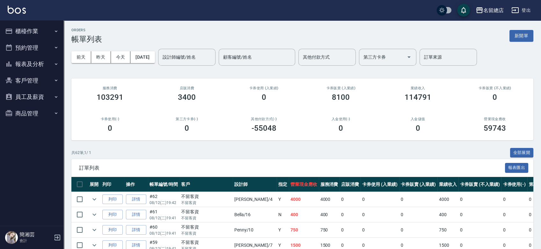
click at [29, 62] on button "報表及分析" at bounding box center [32, 64] width 59 height 17
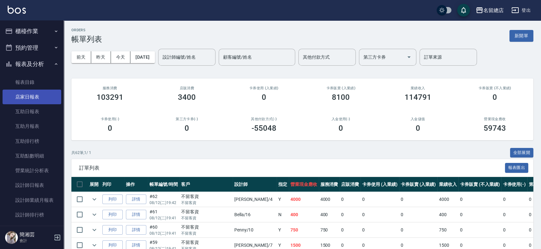
click at [32, 93] on link "店家日報表" at bounding box center [32, 97] width 59 height 15
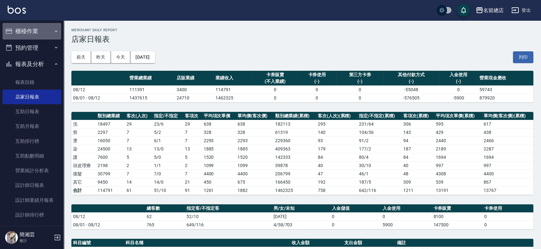
click at [32, 27] on button "櫃檯作業" at bounding box center [32, 31] width 59 height 17
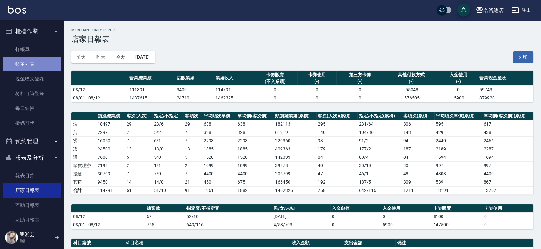
click at [39, 70] on link "帳單列表" at bounding box center [32, 64] width 59 height 15
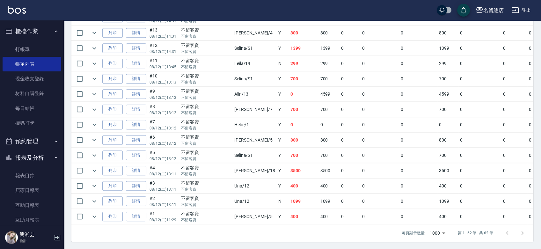
scroll to position [917, 0]
drag, startPoint x: 207, startPoint y: 28, endPoint x: 325, endPoint y: 23, distance: 118.1
click at [325, 25] on tr "列印 詳情 #13 08/12 (二) 14:31 不留客資 不留客資 Amy /4 Y 800 800 0 0 0 800 0 0 0 0 0" at bounding box center [361, 32] width 581 height 15
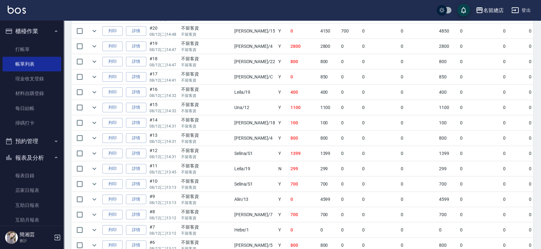
scroll to position [882, 0]
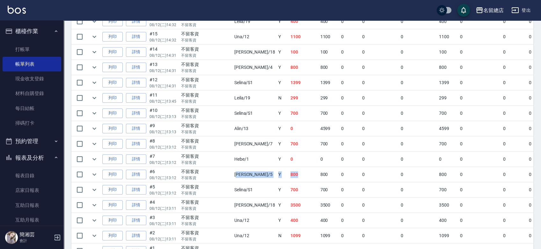
drag, startPoint x: 218, startPoint y: 171, endPoint x: 269, endPoint y: 170, distance: 50.7
click at [267, 170] on tr "列印 詳情 #6 08/12 (二) 13:12 不留客資 不留客資 Kelly /5 Y 800 800 0 0 0 800 0 0 0 0 0" at bounding box center [361, 174] width 581 height 15
drag, startPoint x: 217, startPoint y: 48, endPoint x: 269, endPoint y: 52, distance: 51.5
click at [269, 51] on tr "列印 詳情 #14 08/12 (二) 14:31 不留客資 不留客資 Angela /18 Y 100 100 0 0 0 100 0 0 0 0 0" at bounding box center [361, 52] width 581 height 15
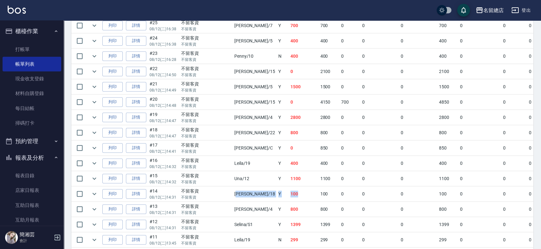
scroll to position [705, 0]
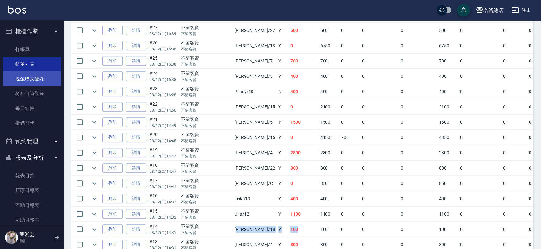
click at [26, 79] on link "現金收支登錄" at bounding box center [32, 78] width 59 height 15
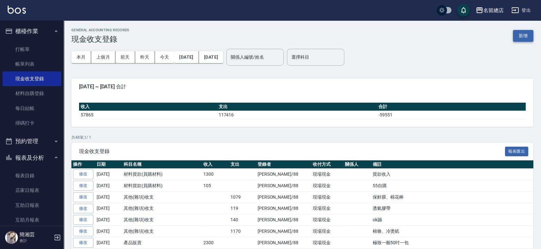
click at [516, 38] on button "新增" at bounding box center [523, 36] width 20 height 12
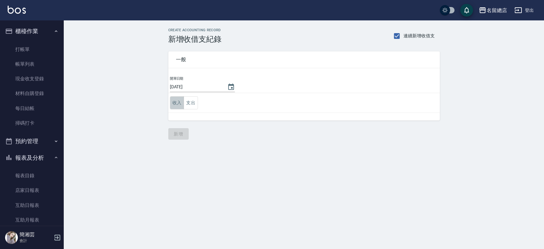
click at [180, 99] on button "收入" at bounding box center [177, 102] width 14 height 13
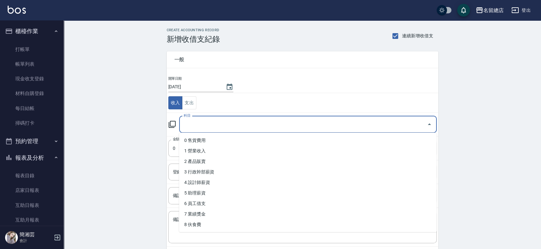
click at [216, 119] on input "科目" at bounding box center [303, 124] width 242 height 11
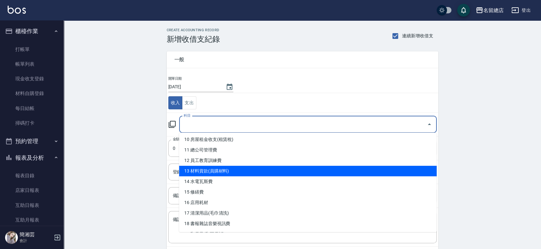
click at [216, 171] on li "13 材料貨款(員購材料)" at bounding box center [308, 171] width 258 height 11
type input "13 材料貨款(員購材料)"
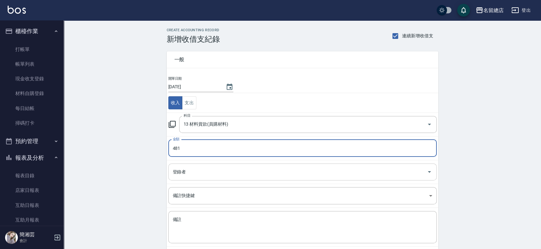
click at [241, 178] on div "登錄者" at bounding box center [302, 172] width 269 height 17
type input "481"
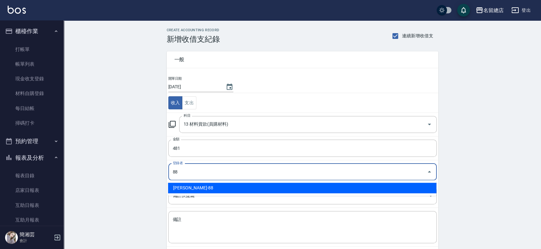
click at [226, 183] on li "簡湘芸-88" at bounding box center [302, 188] width 269 height 11
type input "簡湘芸-88"
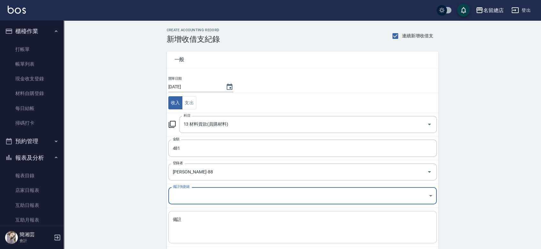
click at [196, 235] on textarea "備註" at bounding box center [303, 228] width 260 height 22
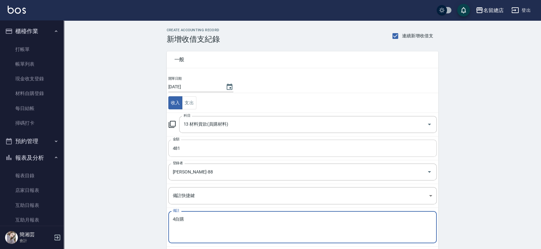
type textarea "4自購"
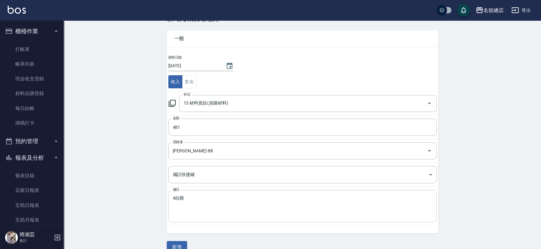
scroll to position [32, 0]
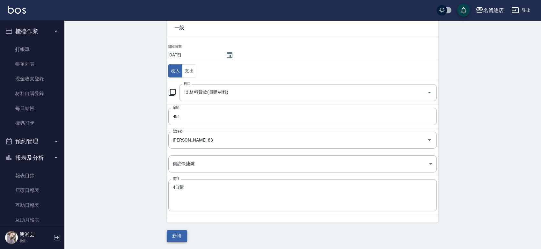
click at [173, 232] on button "新增" at bounding box center [177, 236] width 20 height 12
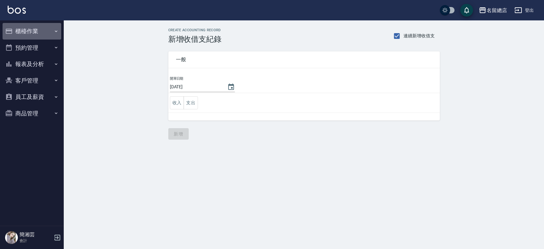
click at [43, 27] on button "櫃檯作業" at bounding box center [32, 31] width 59 height 17
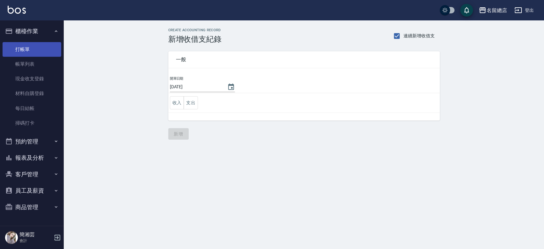
click at [36, 47] on link "打帳單" at bounding box center [32, 49] width 59 height 15
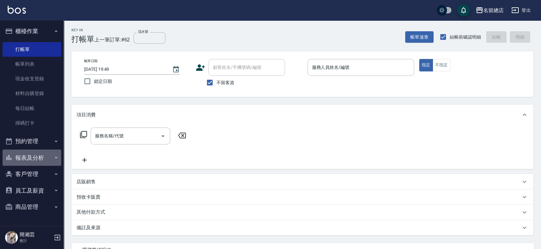
drag, startPoint x: 35, startPoint y: 158, endPoint x: 41, endPoint y: 162, distance: 6.8
click at [35, 157] on button "報表及分析" at bounding box center [32, 158] width 59 height 17
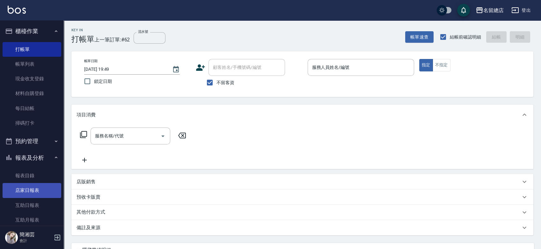
click at [44, 185] on link "店家日報表" at bounding box center [32, 190] width 59 height 15
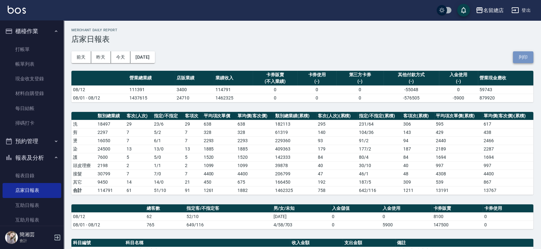
click at [527, 55] on button "列印" at bounding box center [523, 57] width 20 height 12
click at [36, 61] on link "帳單列表" at bounding box center [32, 64] width 59 height 15
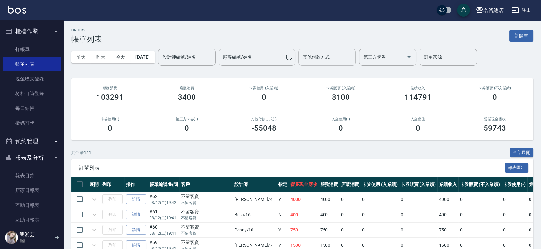
click at [342, 59] on input "其他付款方式" at bounding box center [327, 57] width 52 height 11
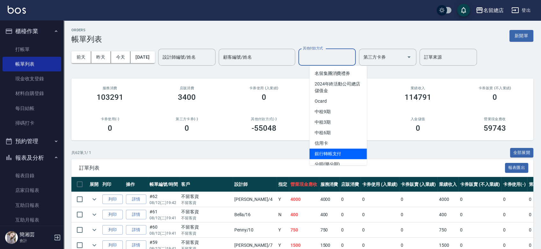
click at [337, 151] on span "銀行轉帳支付" at bounding box center [338, 154] width 57 height 11
type input "銀行轉帳支付"
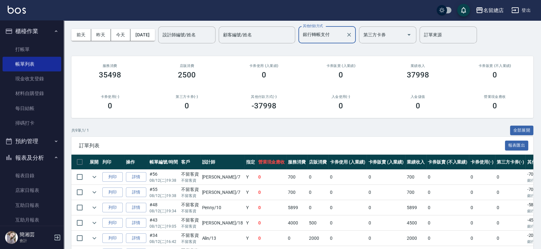
scroll to position [4, 0]
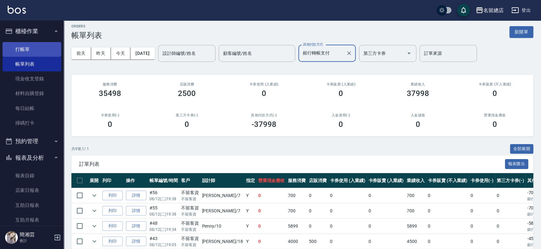
click at [40, 51] on link "打帳單" at bounding box center [32, 49] width 59 height 15
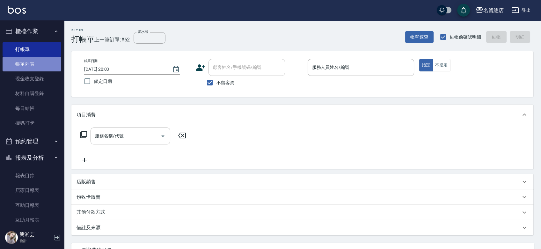
click at [41, 63] on link "帳單列表" at bounding box center [32, 64] width 59 height 15
click at [35, 61] on link "帳單列表" at bounding box center [32, 64] width 59 height 15
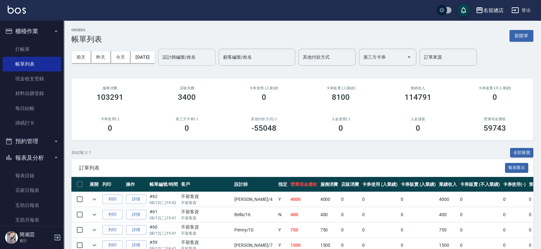
click at [184, 56] on input "設計師編號/姓名" at bounding box center [187, 57] width 52 height 11
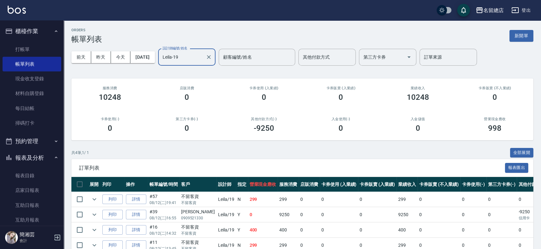
type input "Leila-19"
click at [212, 57] on icon "Clear" at bounding box center [209, 57] width 6 height 6
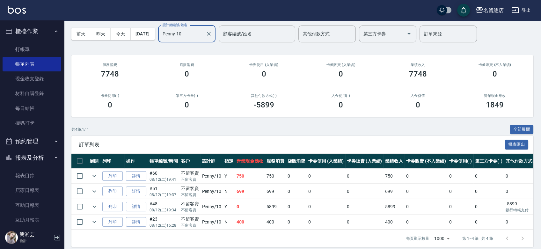
scroll to position [34, 0]
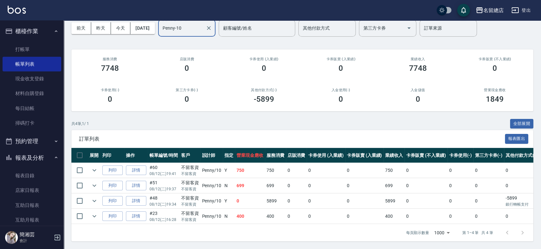
type input "Penny-10"
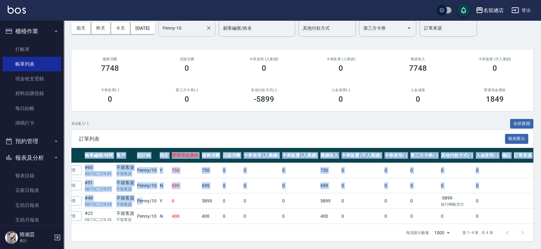
drag, startPoint x: 207, startPoint y: 195, endPoint x: 533, endPoint y: 191, distance: 325.6
click at [537, 188] on div "ORDERS 帳單列表 新開單 前天 昨天 今天 2025/08/12 設計師編號/姓名 Penny-10 設計師編號/姓名 顧客編號/姓名 顧客編號/姓名 …" at bounding box center [302, 120] width 477 height 258
